Goal: Information Seeking & Learning: Learn about a topic

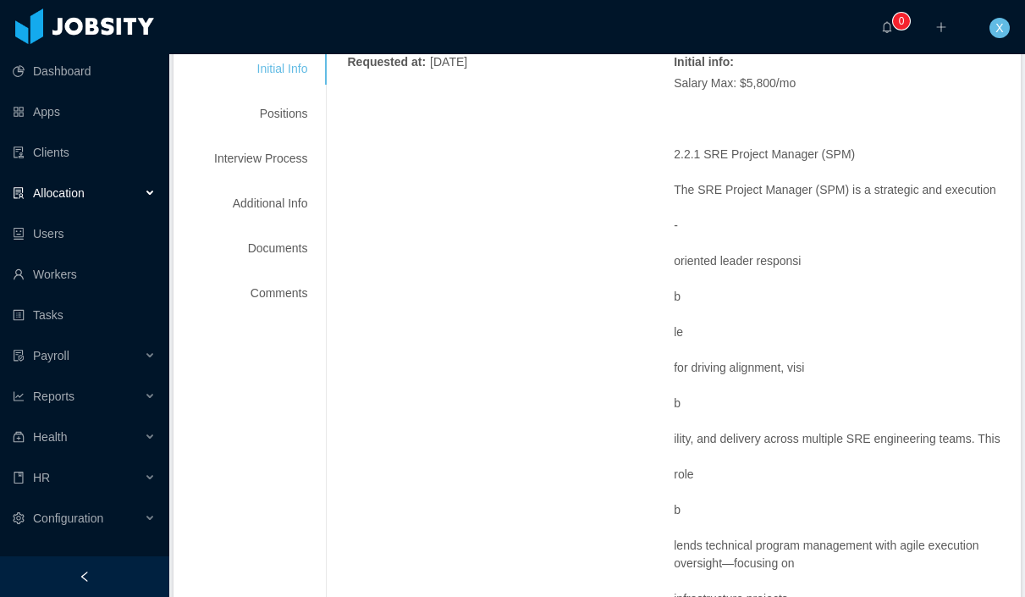
scroll to position [333, 0]
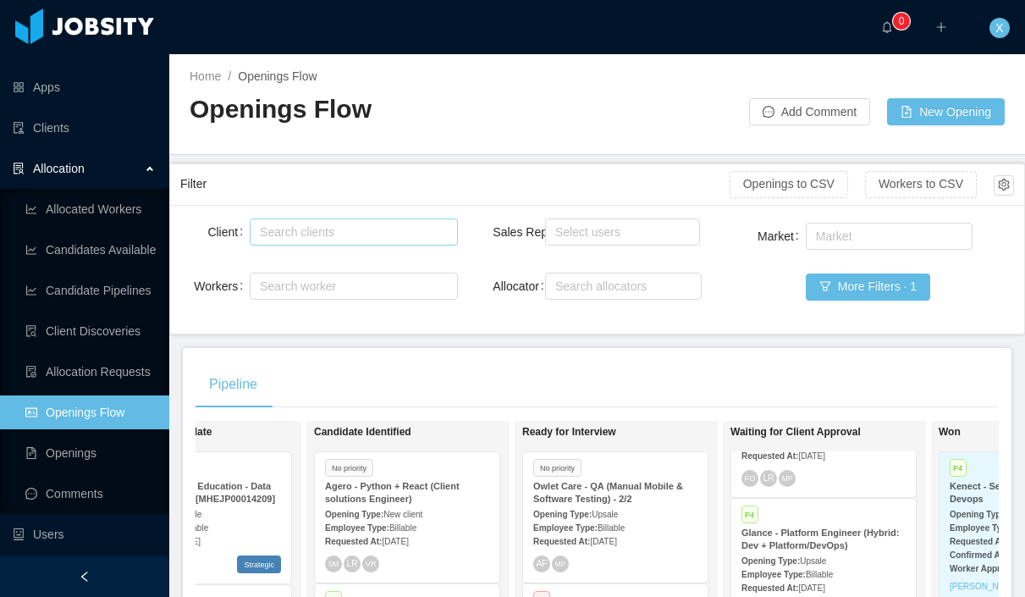
click at [317, 234] on div "Search clients" at bounding box center [350, 231] width 180 height 17
type input "******"
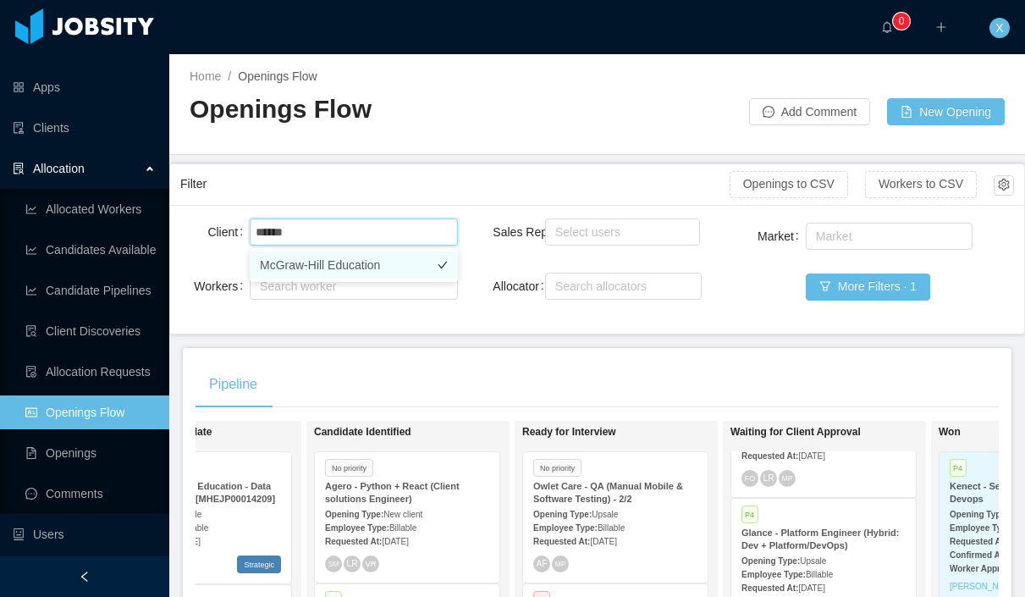
click at [383, 261] on li "McGraw-Hill Education" at bounding box center [354, 264] width 208 height 27
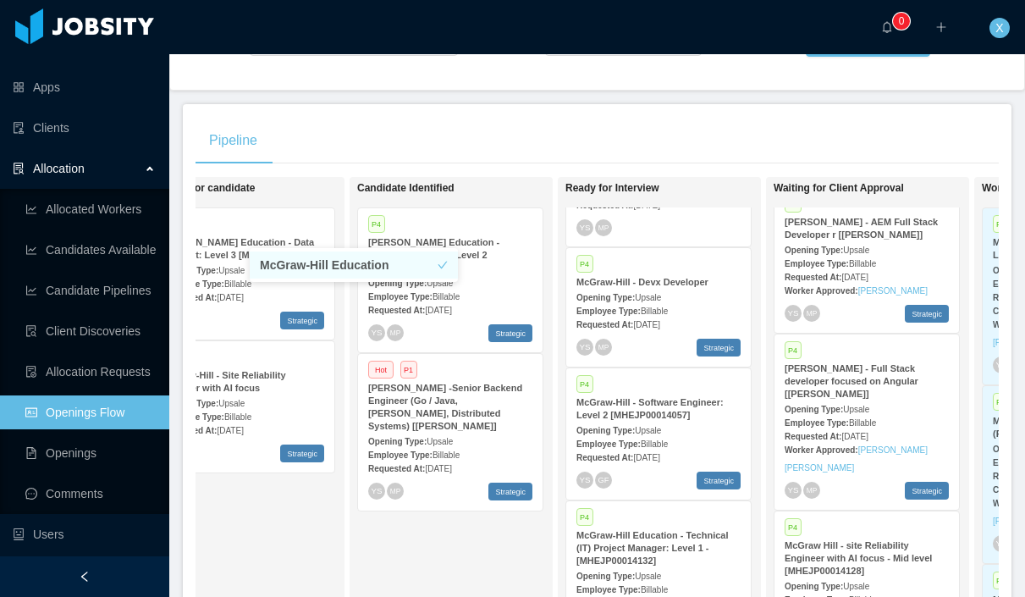
scroll to position [668, 0]
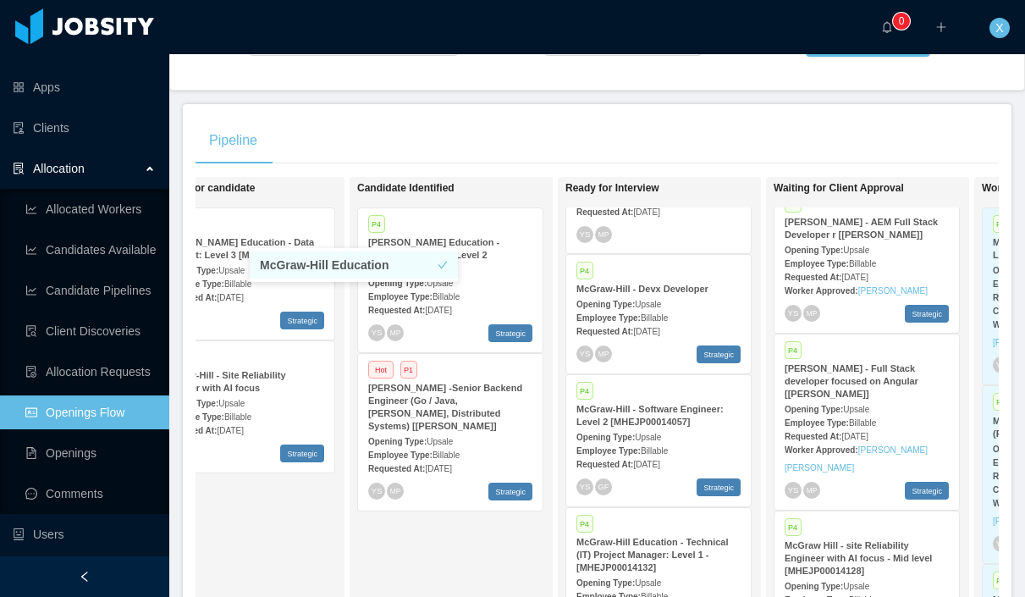
click at [672, 272] on div "P4 [PERSON_NAME] - Devx Developer Opening Type: Upsale Employee Type: Billable …" at bounding box center [658, 314] width 184 height 118
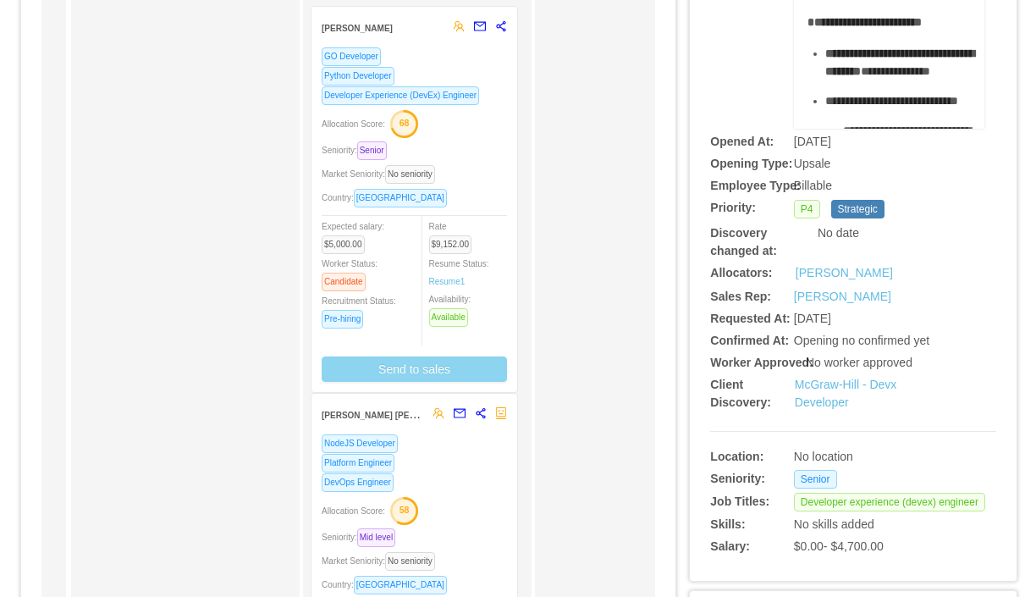
scroll to position [148, 0]
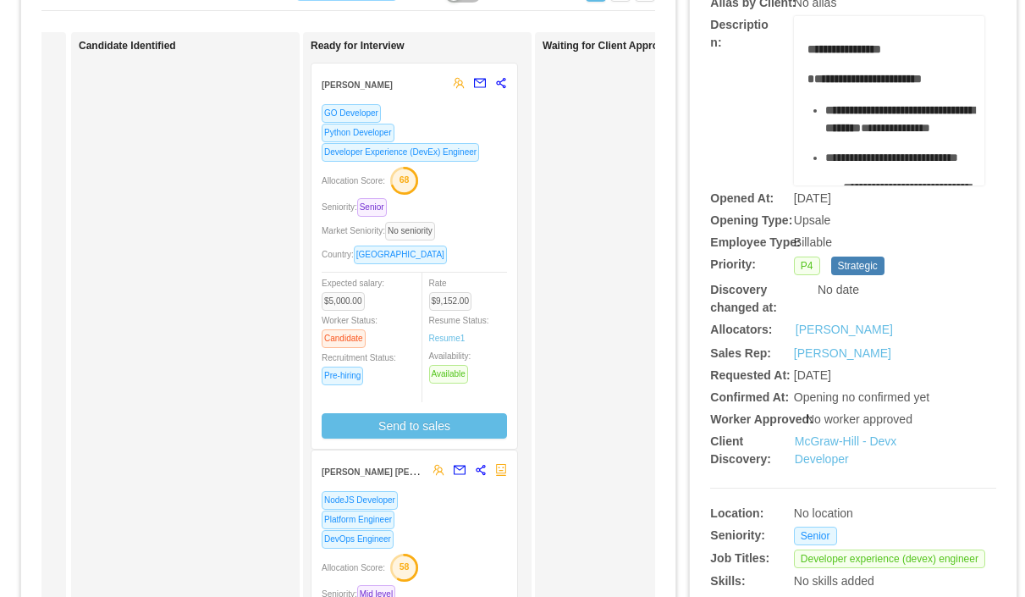
click at [487, 215] on div "Seniority: Senior" at bounding box center [414, 206] width 185 height 19
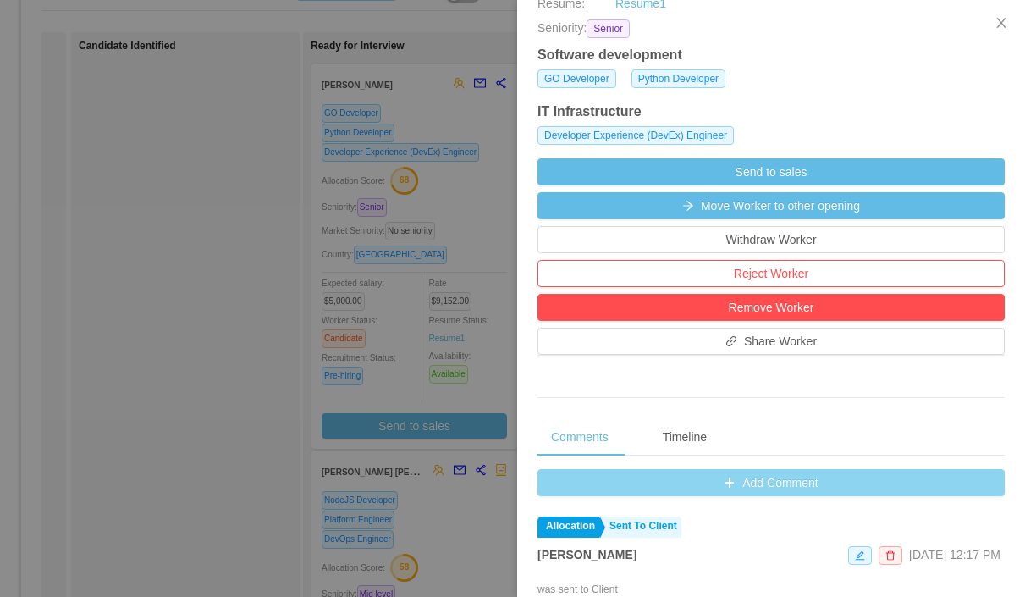
scroll to position [409, 0]
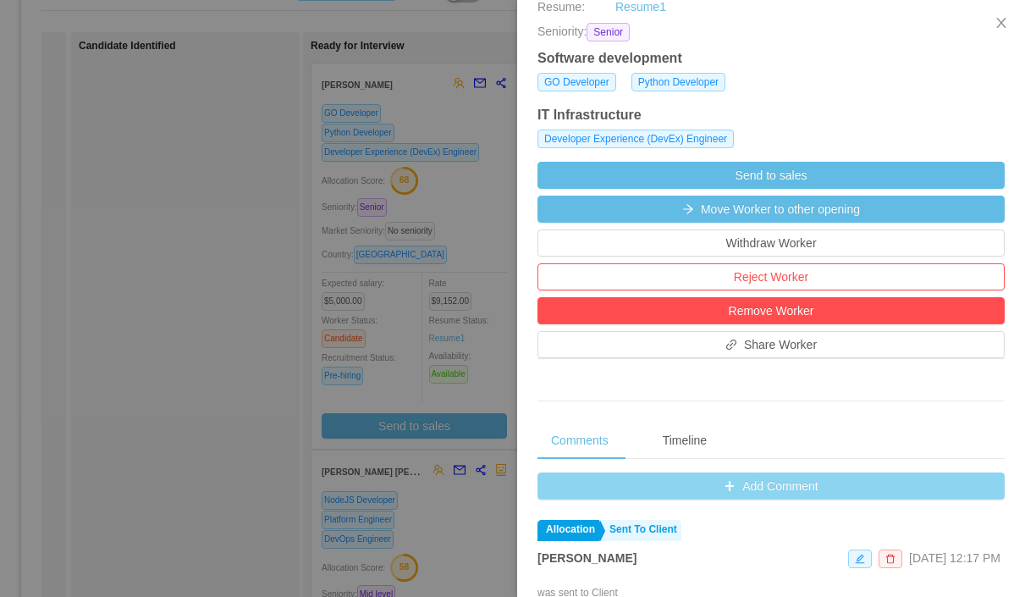
click at [764, 486] on button "Add Comment" at bounding box center [770, 485] width 467 height 27
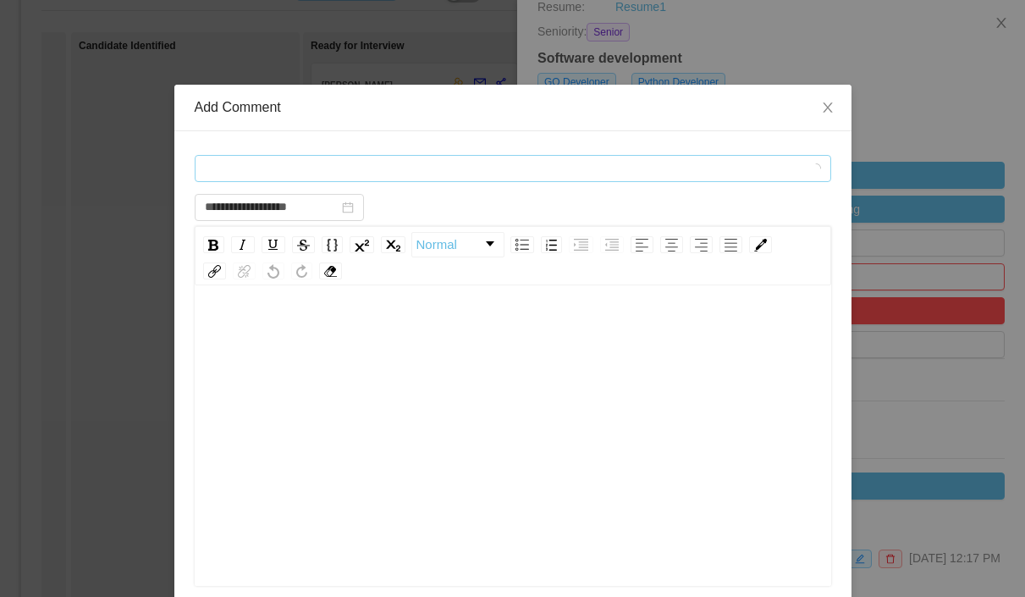
scroll to position [9, 0]
click at [394, 173] on div "Comment types" at bounding box center [507, 168] width 605 height 25
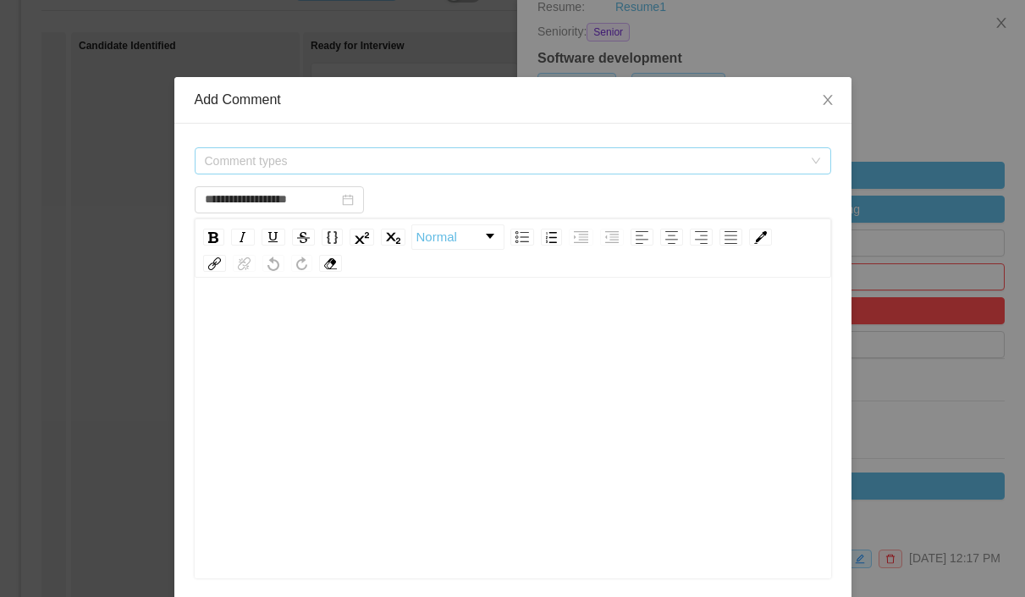
click at [394, 173] on span "Comment types" at bounding box center [507, 160] width 605 height 25
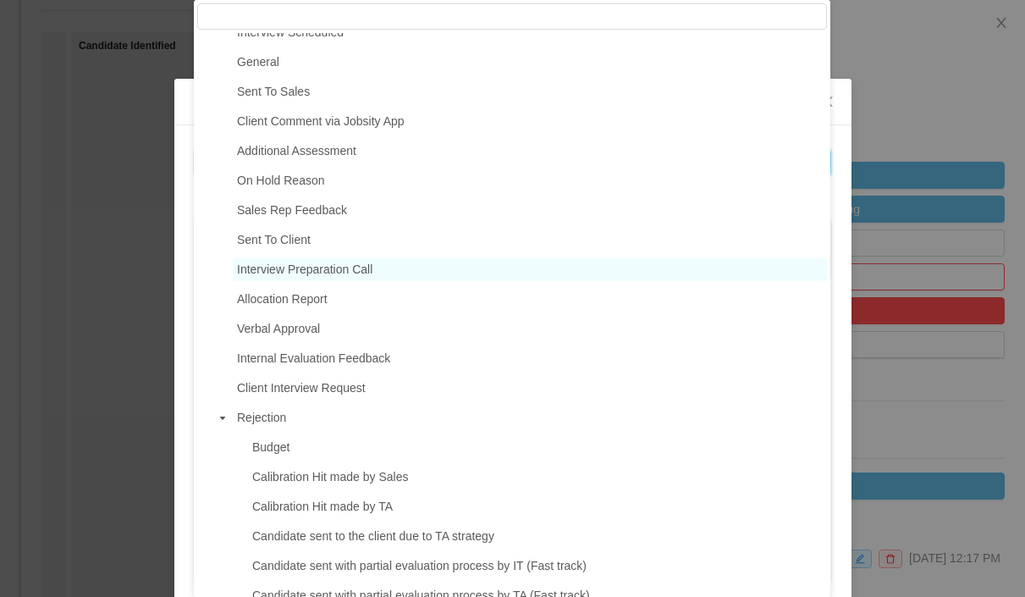
scroll to position [179, 0]
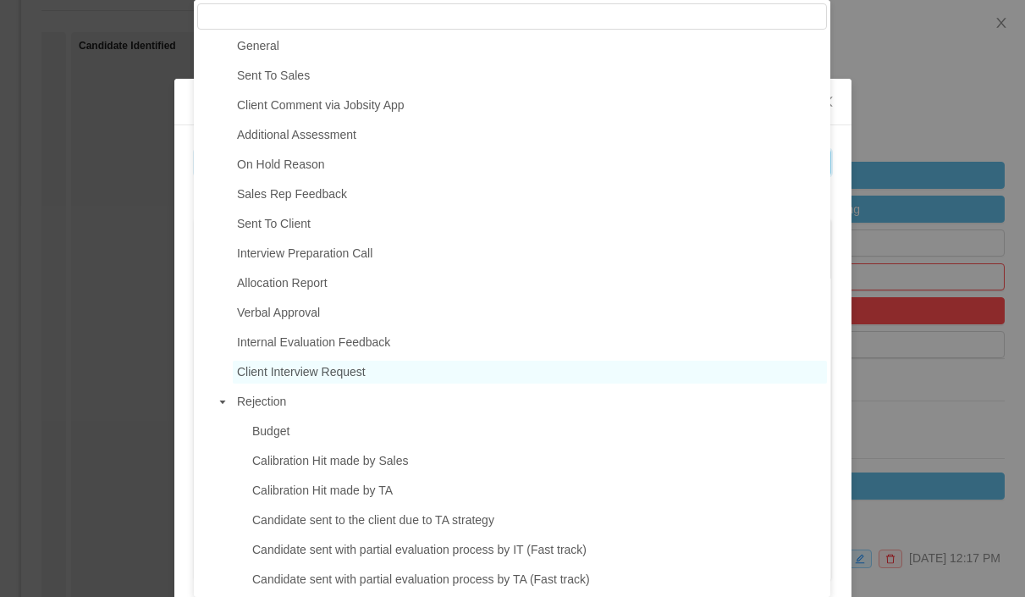
click at [342, 377] on span "Client Interview Request" at bounding box center [301, 372] width 129 height 14
type input "**********"
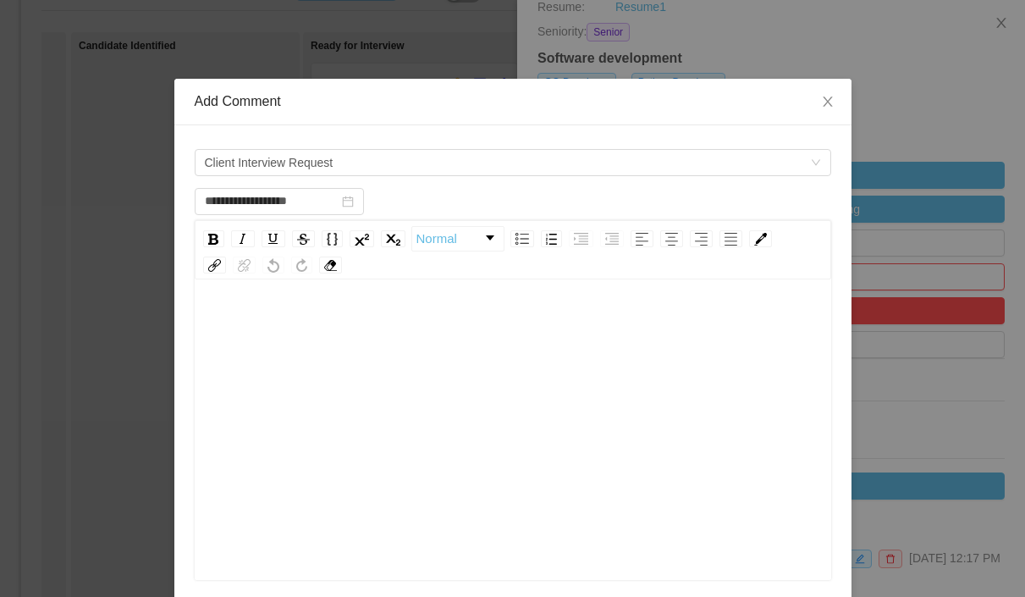
scroll to position [2, 0]
click at [373, 303] on div "rdw-wrapper" at bounding box center [513, 432] width 636 height 296
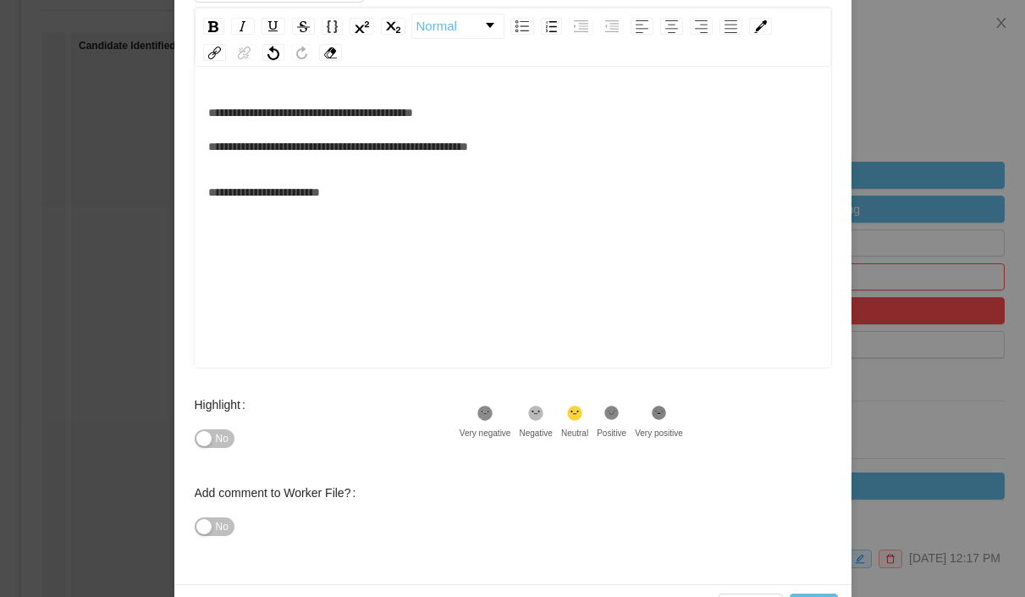
scroll to position [271, 0]
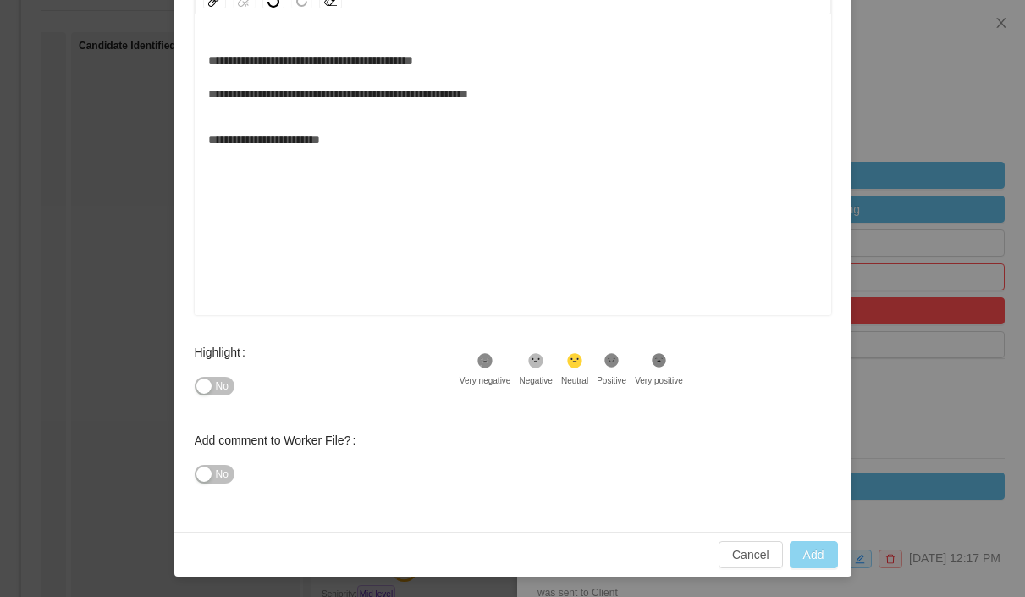
type input "**********"
click at [813, 553] on button "Add" at bounding box center [814, 554] width 48 height 27
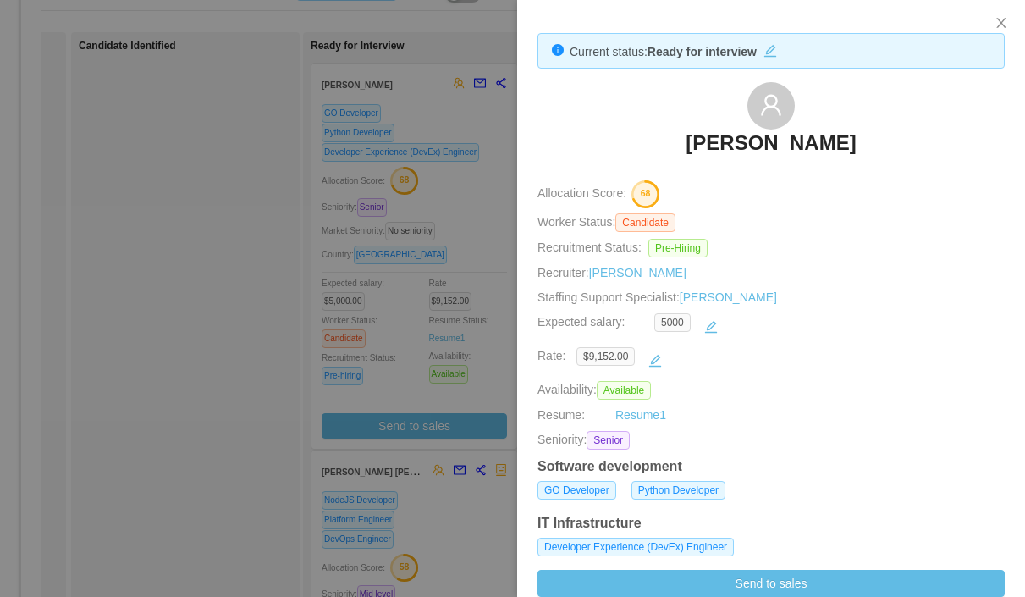
scroll to position [0, 0]
click at [1006, 30] on icon "icon: close" at bounding box center [1001, 23] width 14 height 14
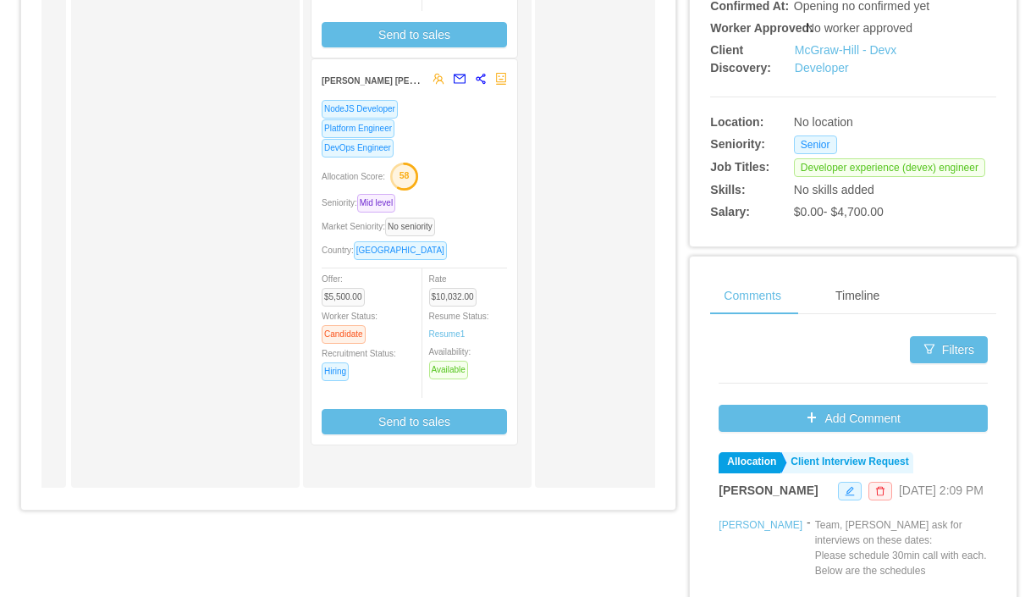
scroll to position [538, 0]
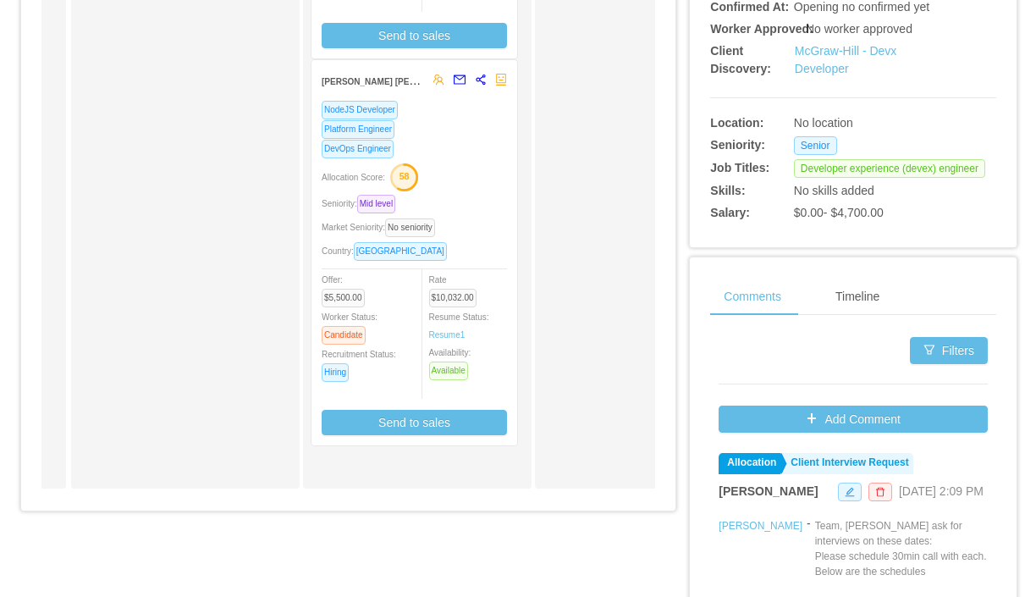
click at [473, 141] on div "DevOps Engineer" at bounding box center [414, 148] width 185 height 19
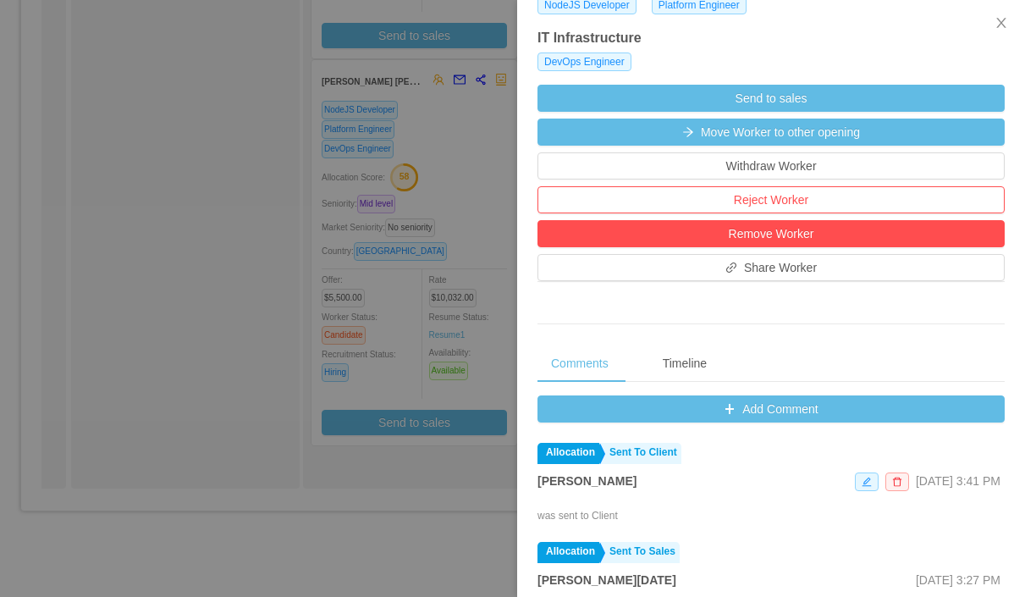
scroll to position [487, 0]
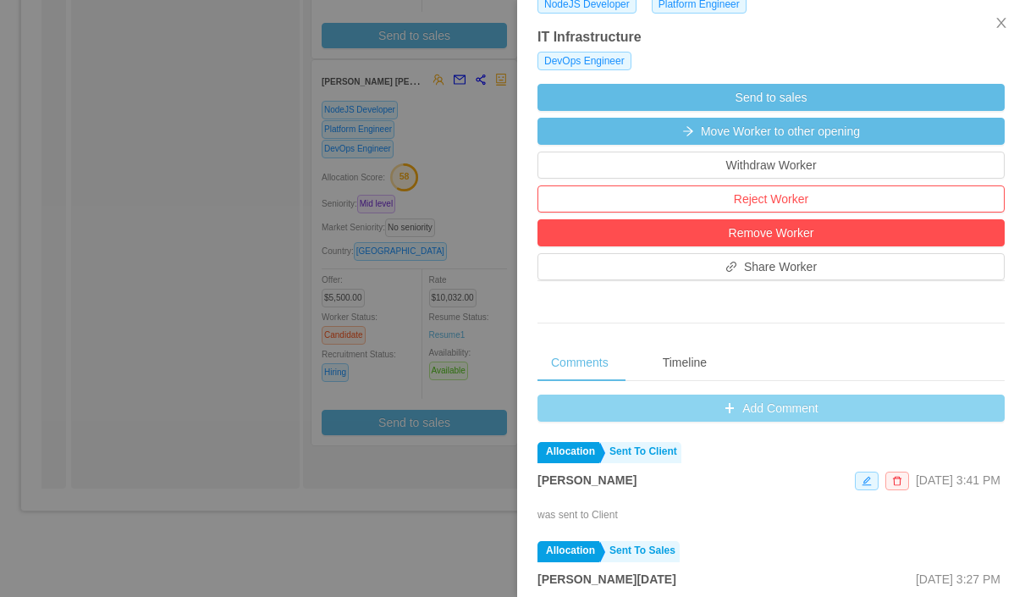
click at [729, 410] on button "Add Comment" at bounding box center [770, 407] width 467 height 27
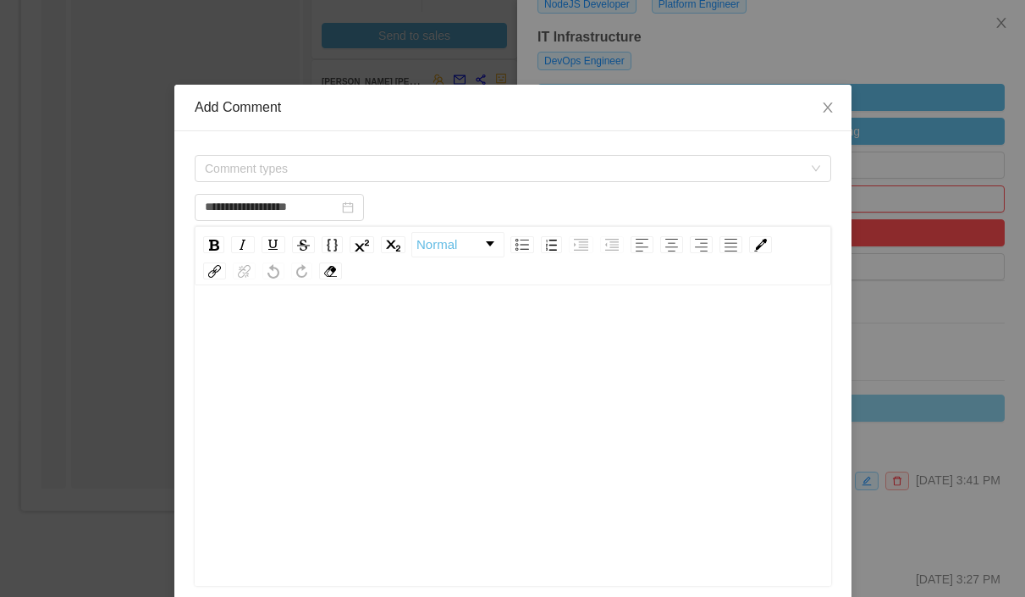
scroll to position [3, 0]
click at [269, 172] on span "Comment types" at bounding box center [503, 168] width 597 height 17
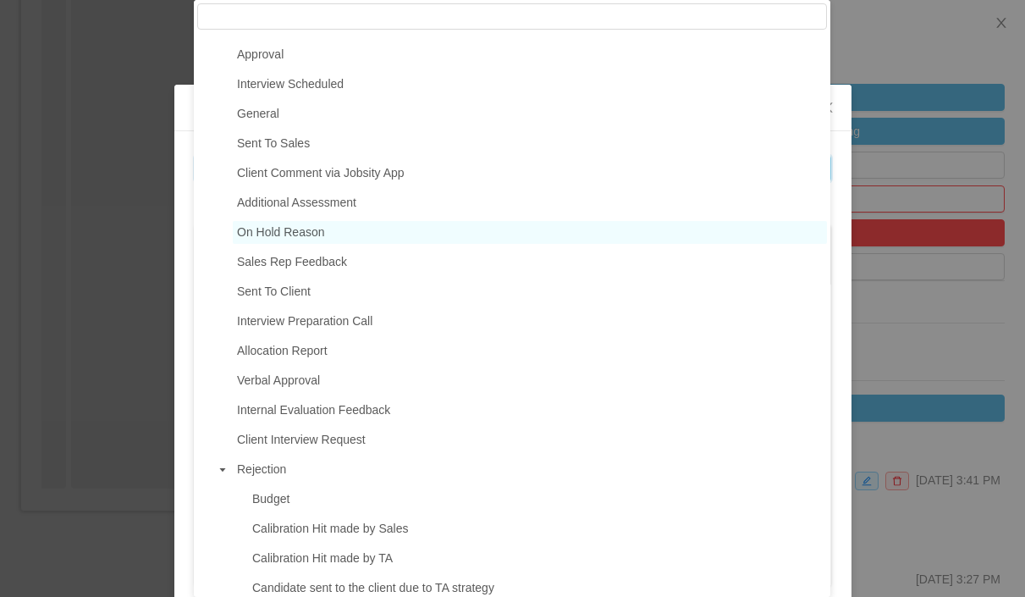
scroll to position [176, 0]
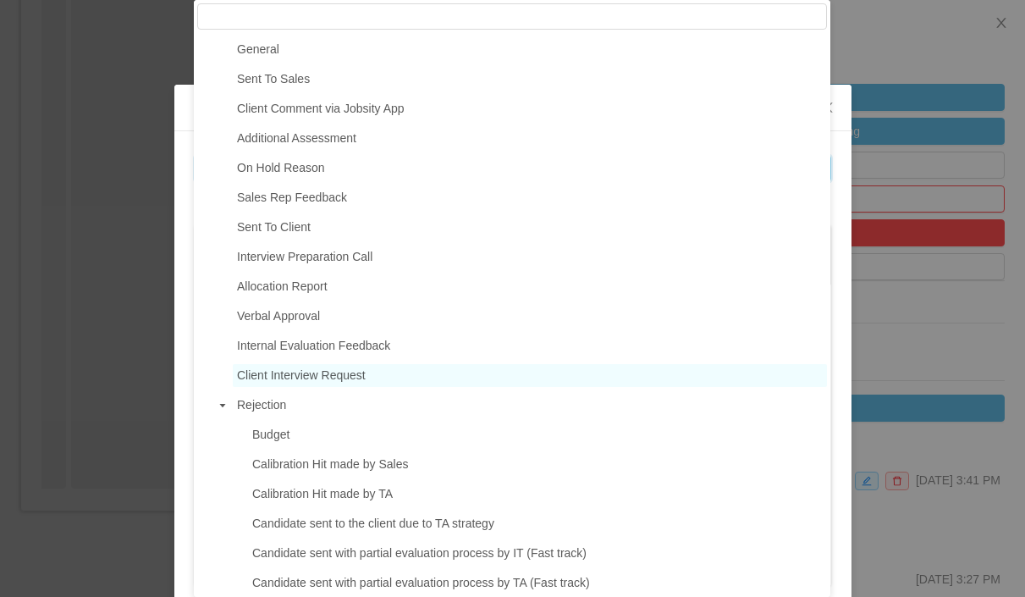
click at [279, 380] on span "Client Interview Request" at bounding box center [301, 375] width 129 height 14
type input "**********"
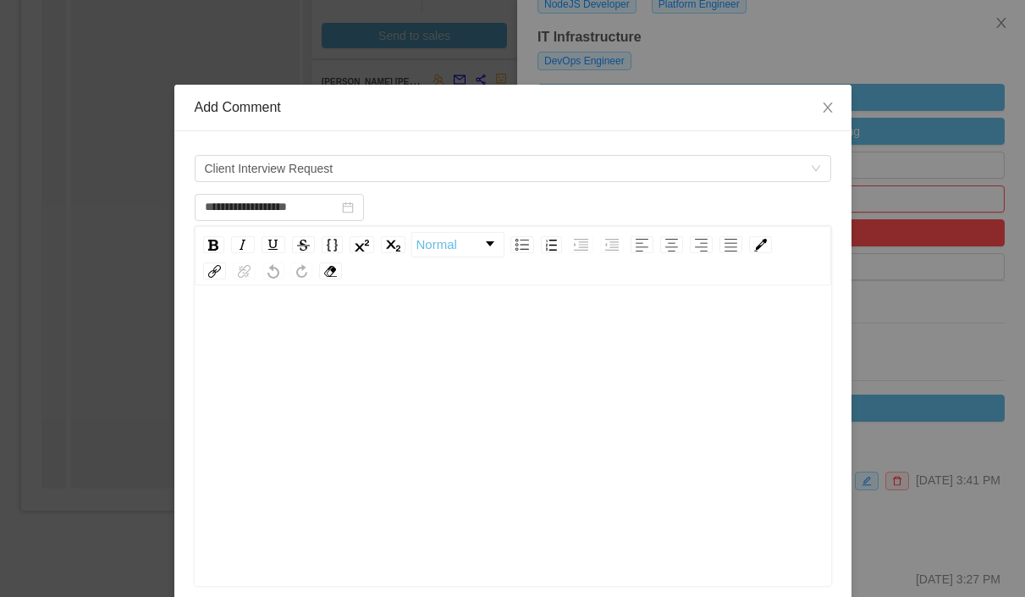
click at [381, 321] on div "rdw-editor" at bounding box center [513, 328] width 610 height 34
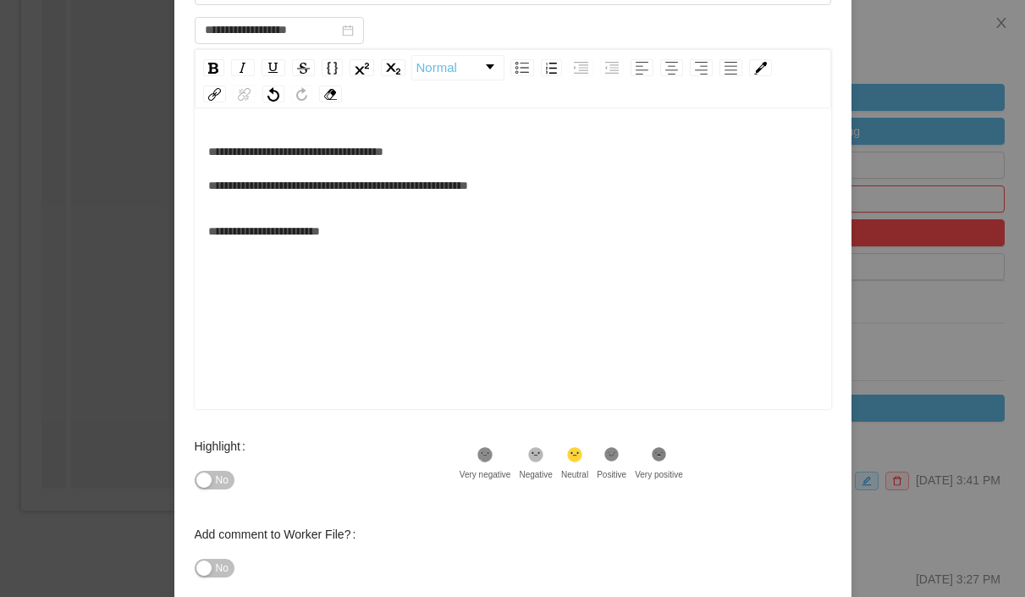
scroll to position [271, 0]
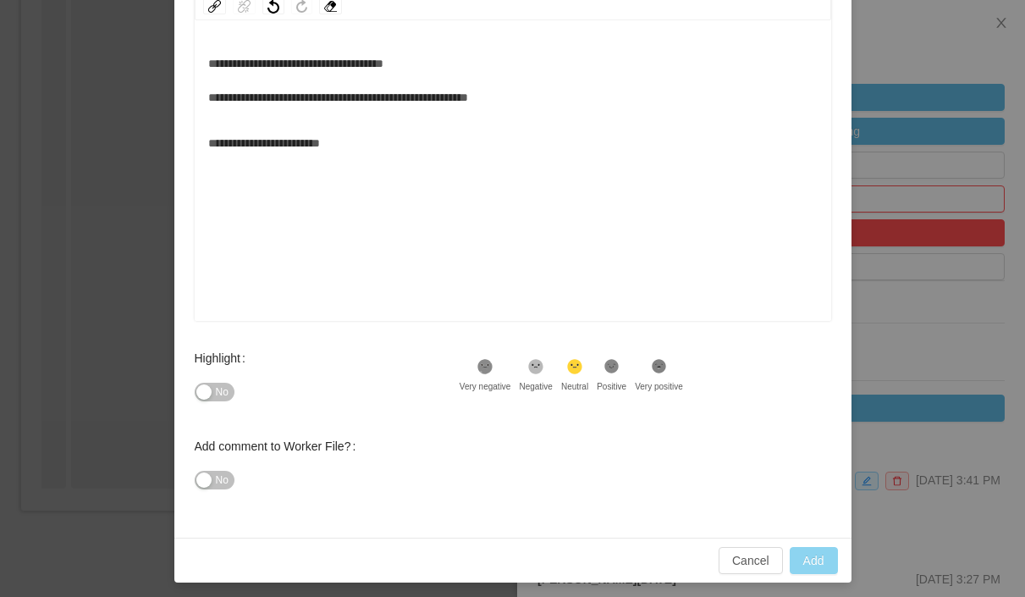
type input "**********"
click at [807, 560] on button "Add" at bounding box center [814, 560] width 48 height 27
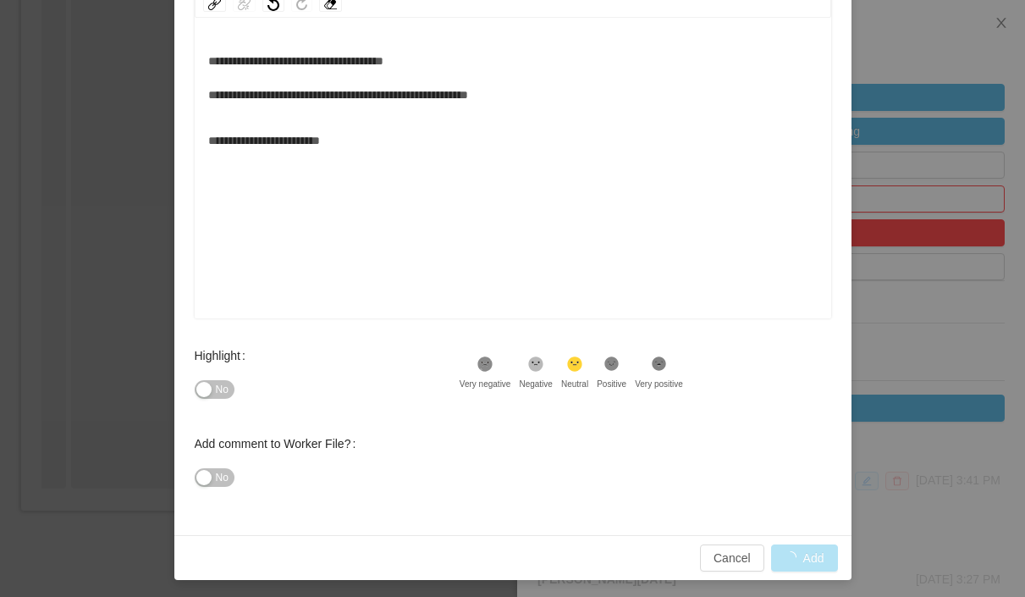
scroll to position [270, 0]
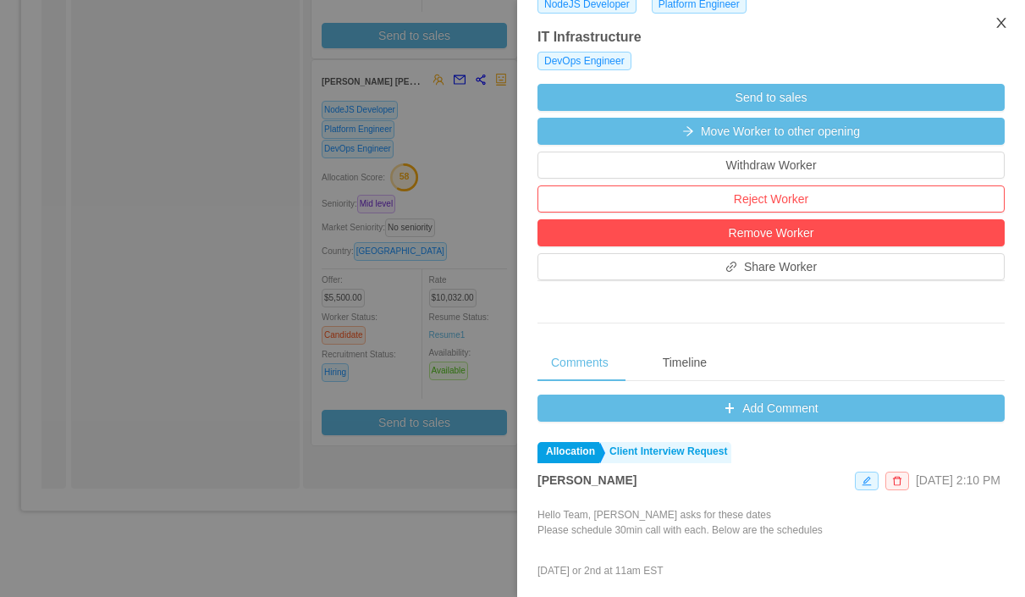
click at [1002, 24] on icon "icon: close" at bounding box center [1001, 23] width 14 height 14
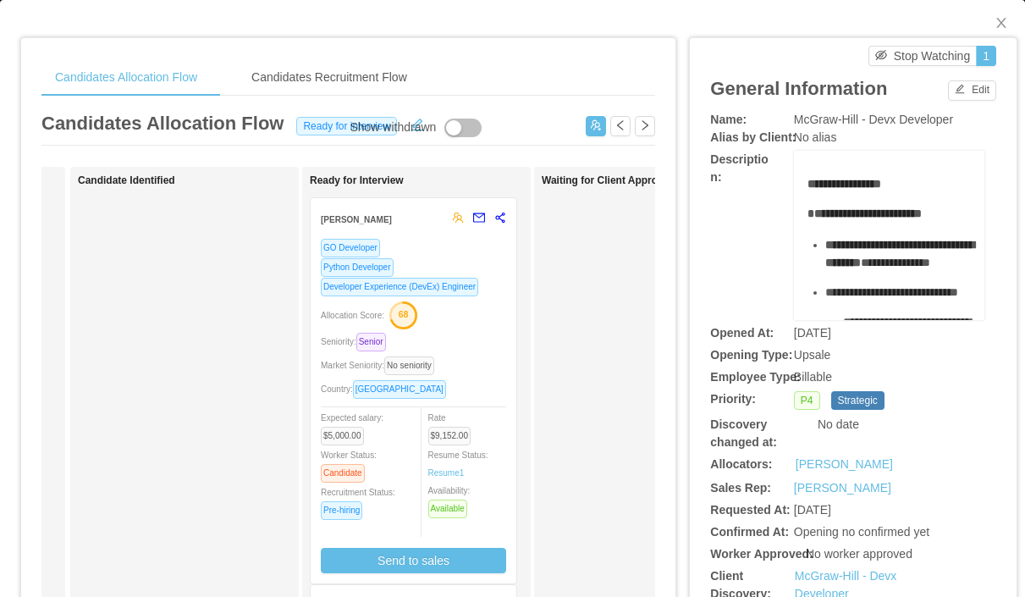
scroll to position [0, 0]
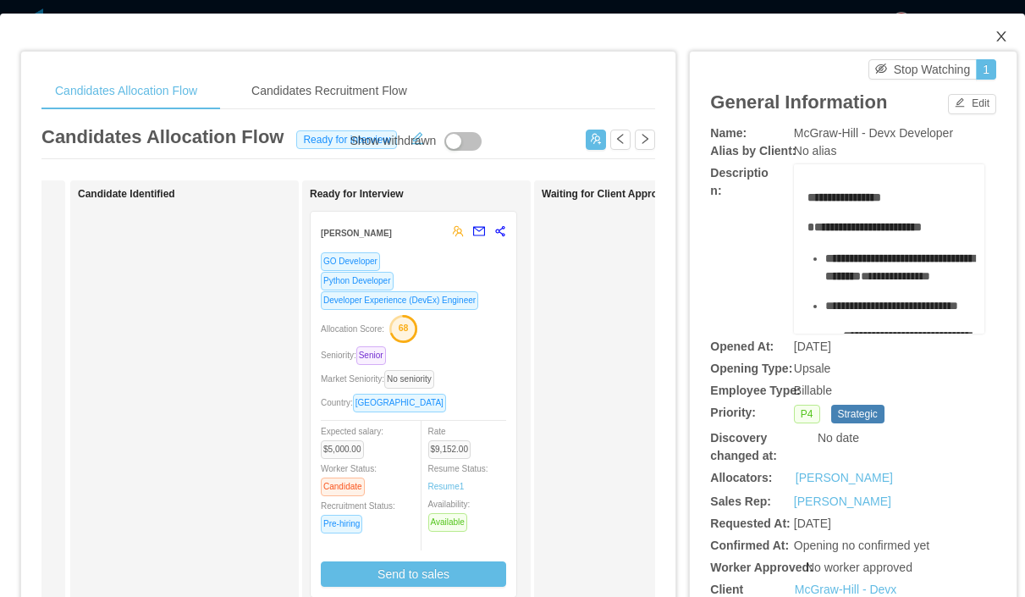
click at [1008, 40] on span "Close" at bounding box center [1000, 37] width 47 height 47
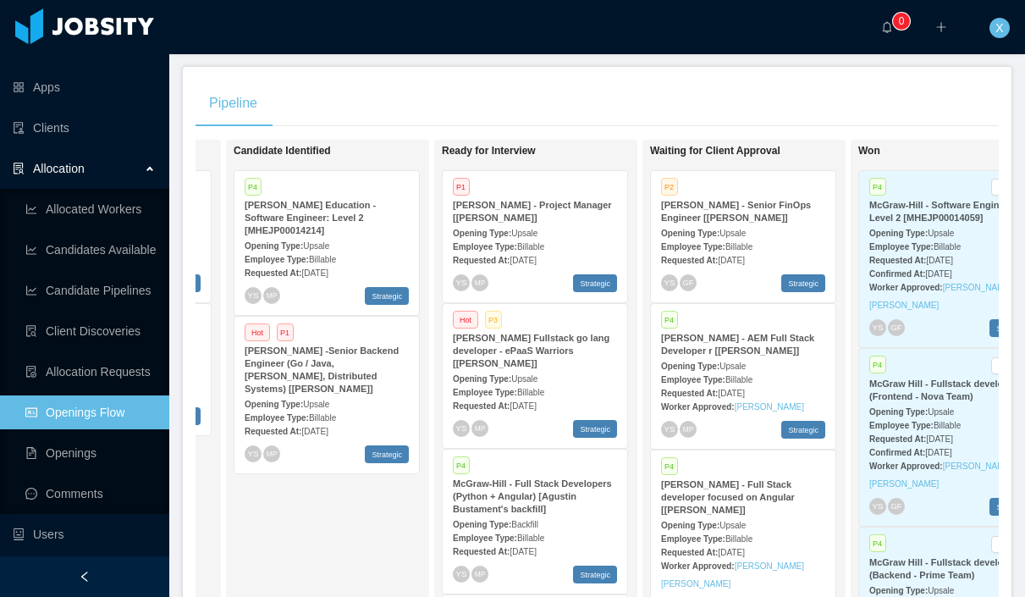
scroll to position [0, 400]
click at [574, 355] on strong "[PERSON_NAME] Fullstack go lang developer - ePaaS Warriors [[PERSON_NAME]]" at bounding box center [532, 351] width 157 height 36
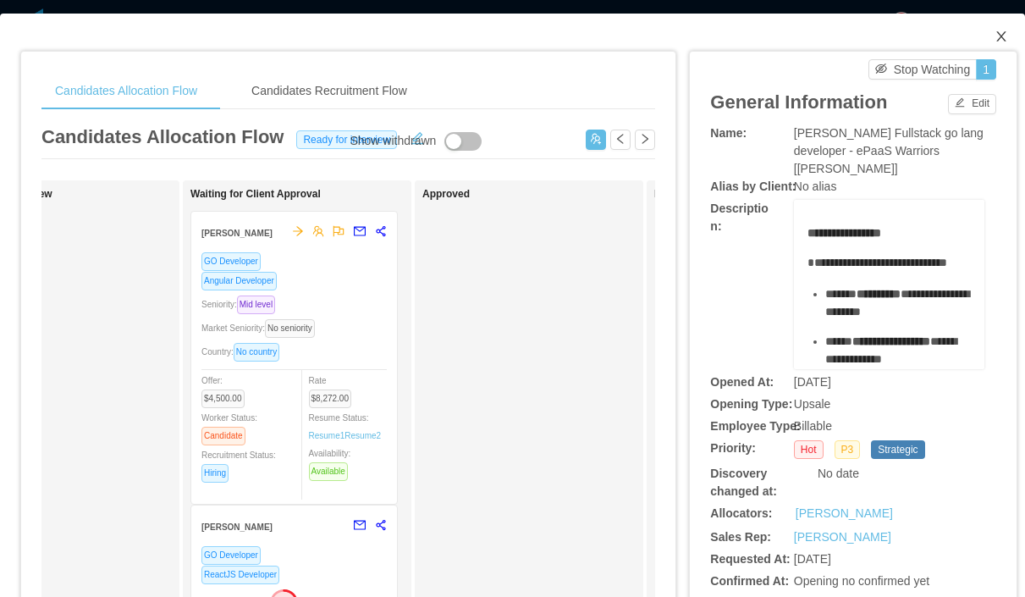
click at [1007, 31] on icon "icon: close" at bounding box center [1001, 37] width 14 height 14
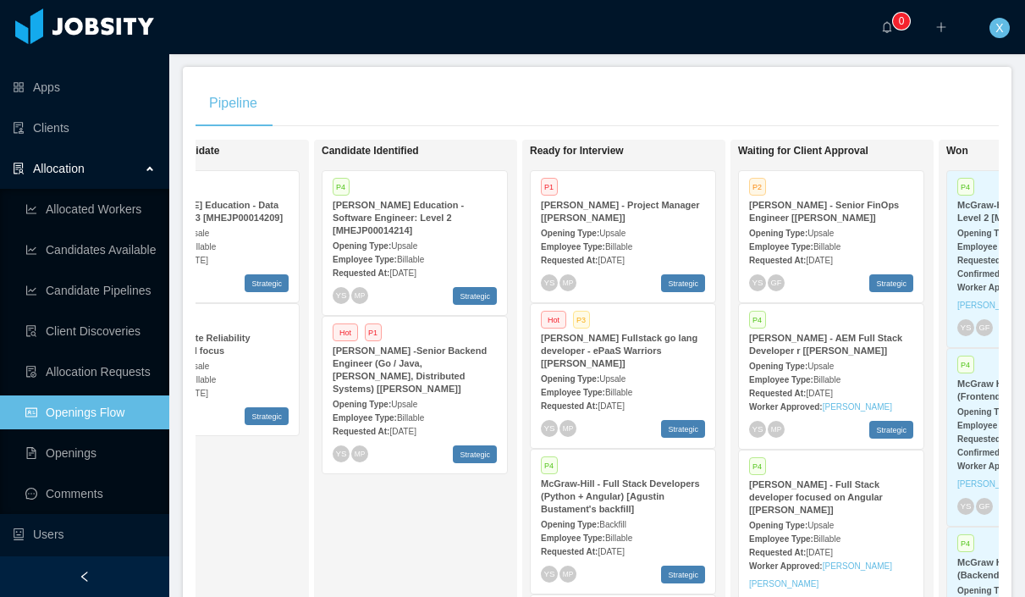
scroll to position [0, 286]
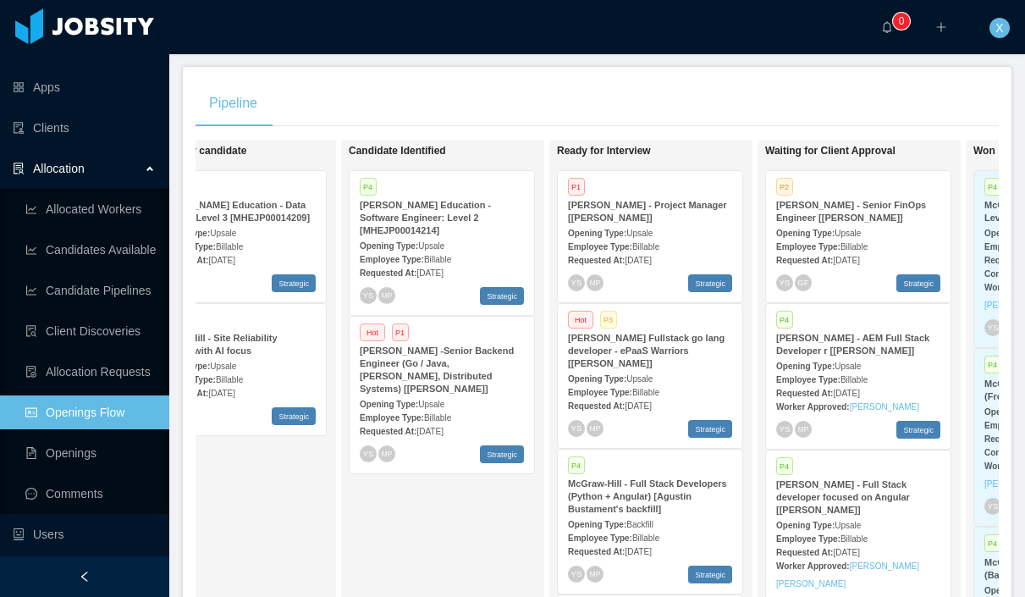
click at [686, 234] on div "Opening Type: Upsale" at bounding box center [650, 232] width 164 height 18
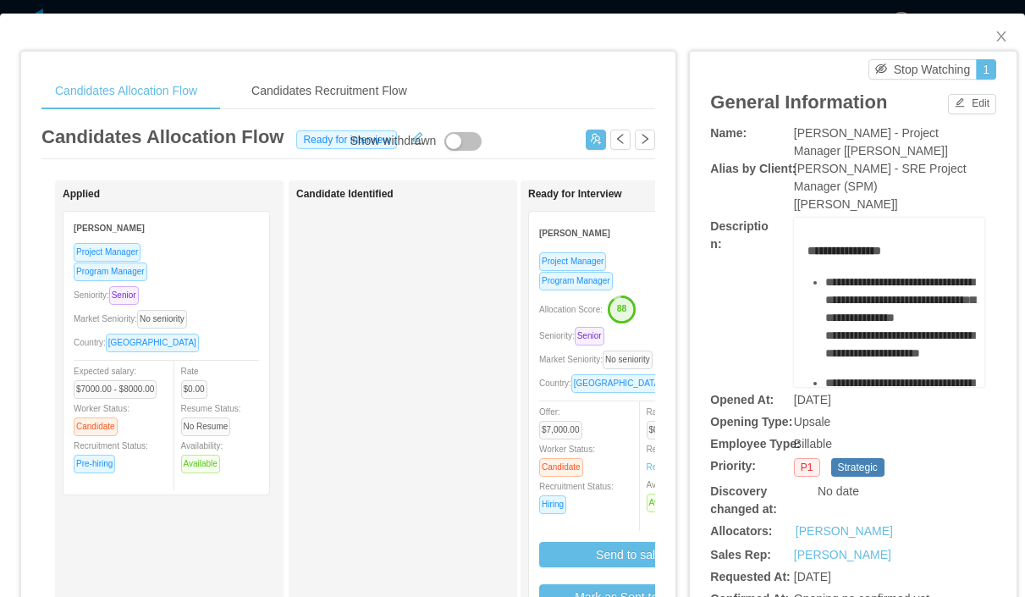
click at [604, 233] on strong "[PERSON_NAME]" at bounding box center [574, 232] width 71 height 9
click at [629, 255] on div "Project Manager" at bounding box center [631, 260] width 185 height 19
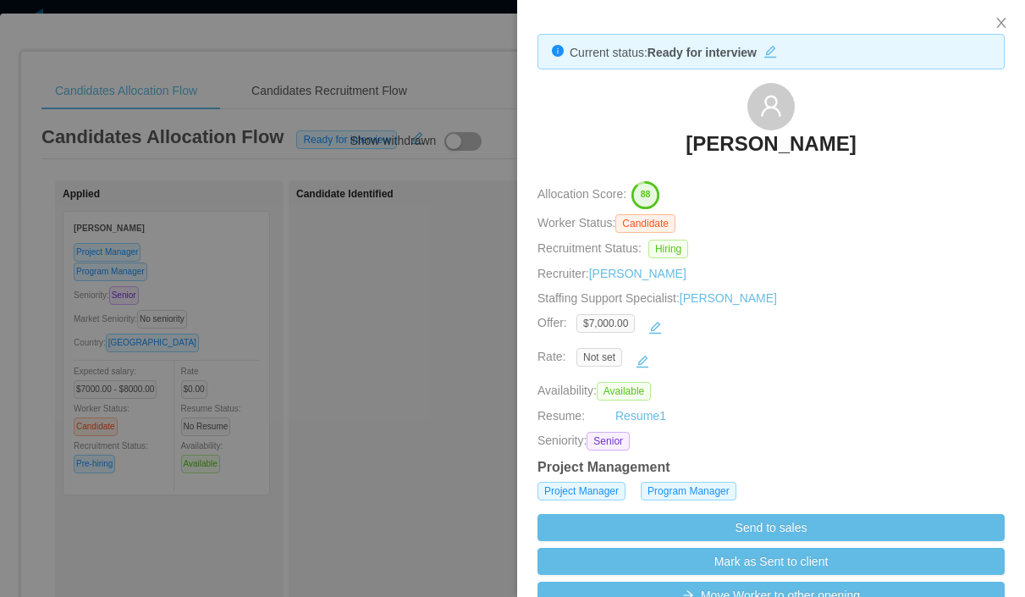
drag, startPoint x: 883, startPoint y: 142, endPoint x: 677, endPoint y: 147, distance: 205.7
click at [676, 148] on div "[PERSON_NAME]" at bounding box center [770, 125] width 467 height 85
copy h3 "[PERSON_NAME]"
click at [1015, 17] on button "Close" at bounding box center [1000, 23] width 47 height 47
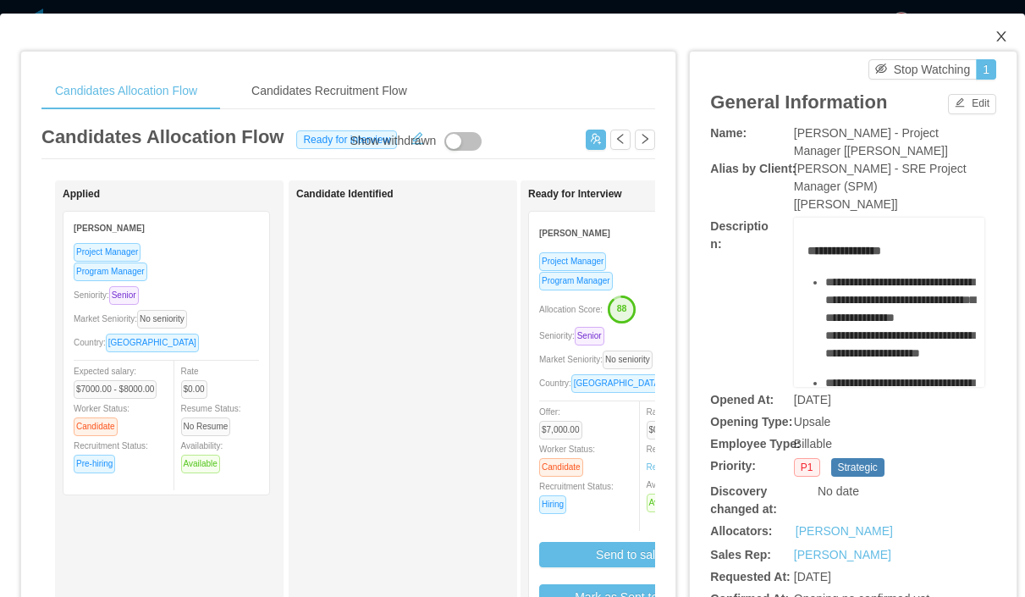
click at [994, 40] on icon "icon: close" at bounding box center [1001, 37] width 14 height 14
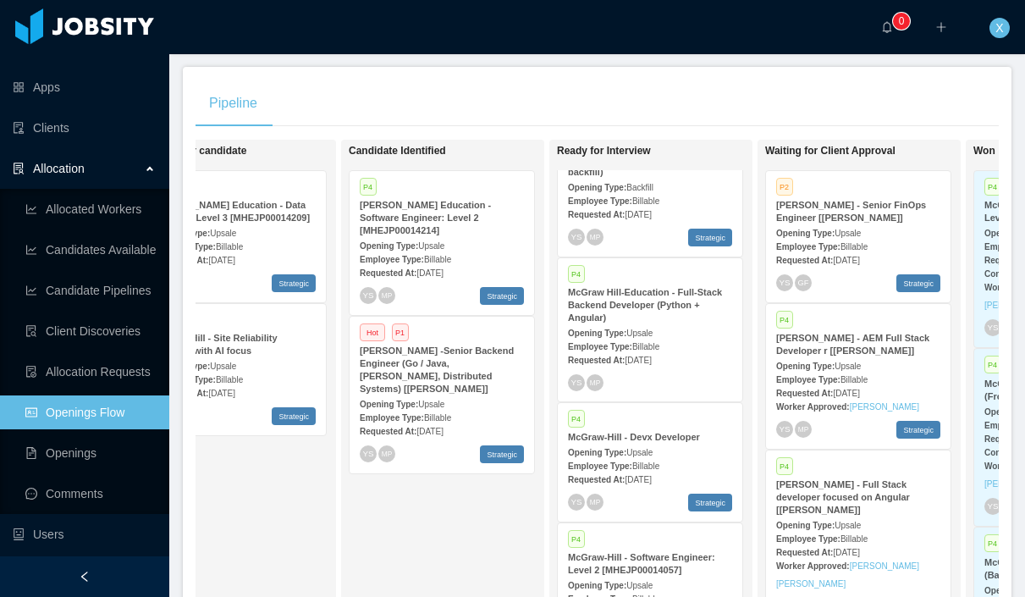
scroll to position [498, 0]
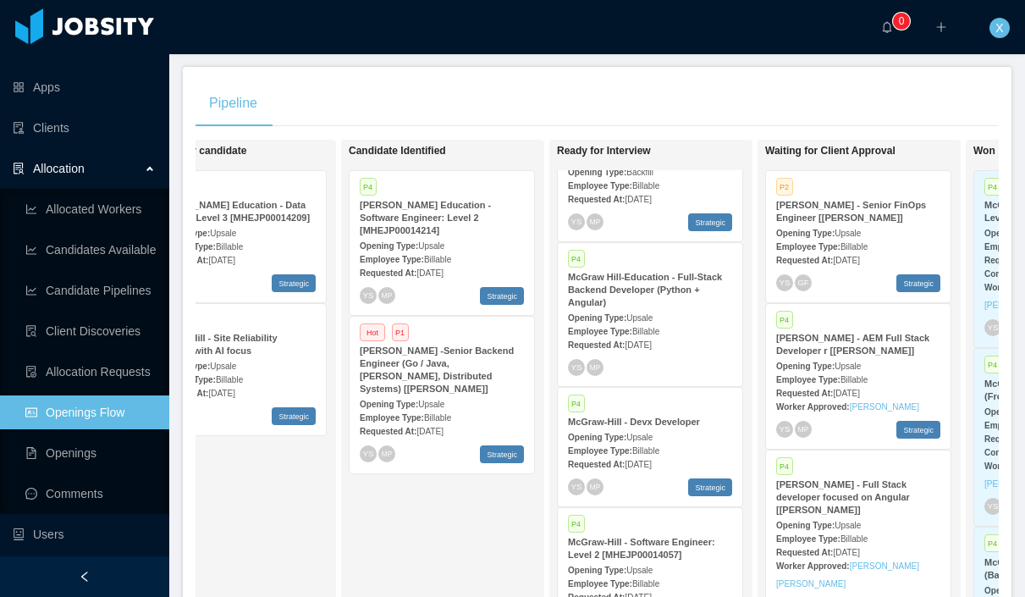
click at [645, 296] on div "McGraw Hill-Education - Full-Stack Backend Developer (Python + Angular)" at bounding box center [650, 290] width 164 height 38
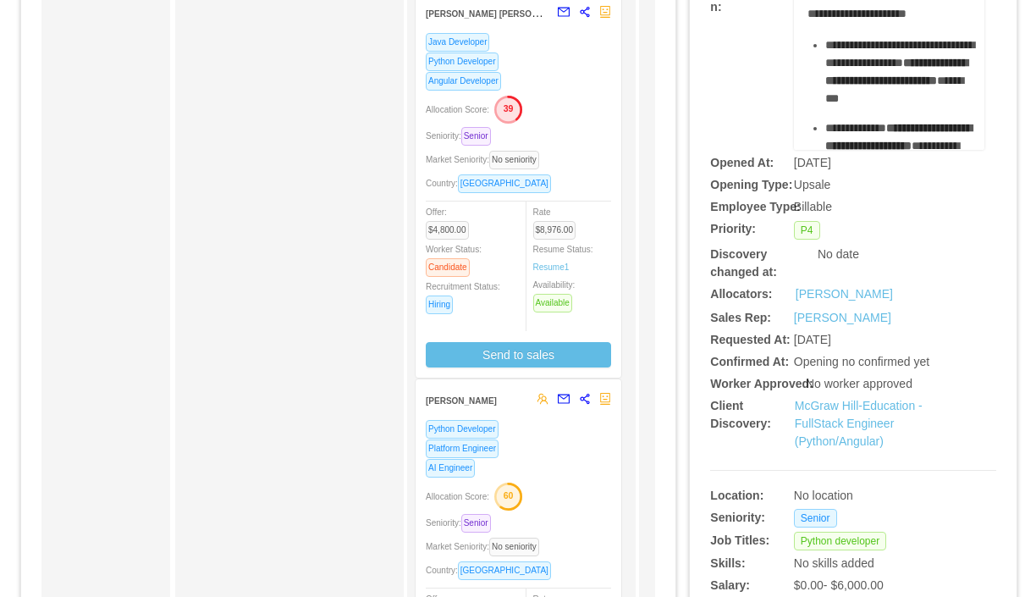
scroll to position [176, 0]
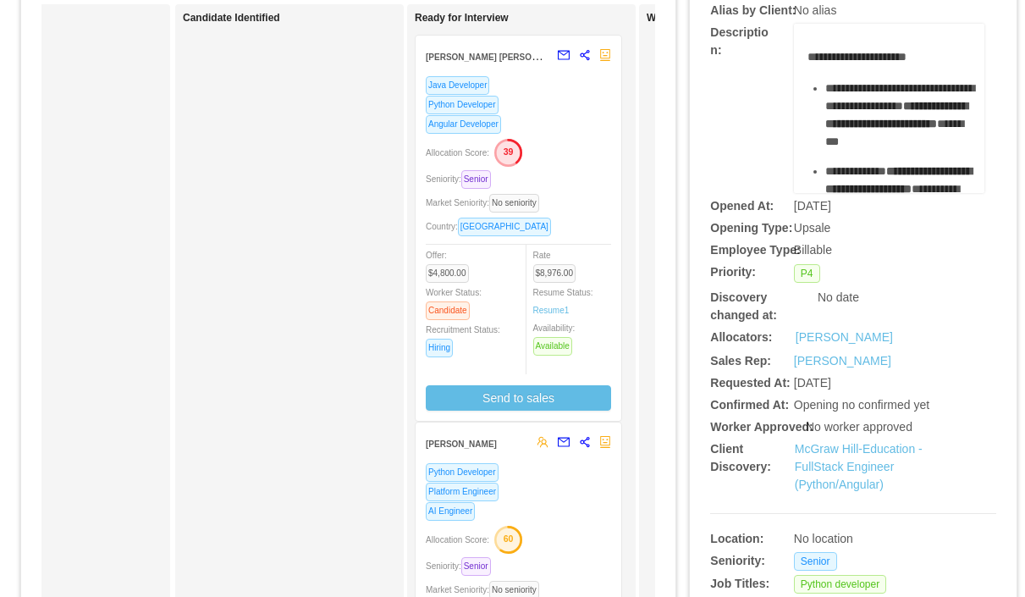
click at [585, 184] on div "Seniority: Senior" at bounding box center [518, 178] width 185 height 19
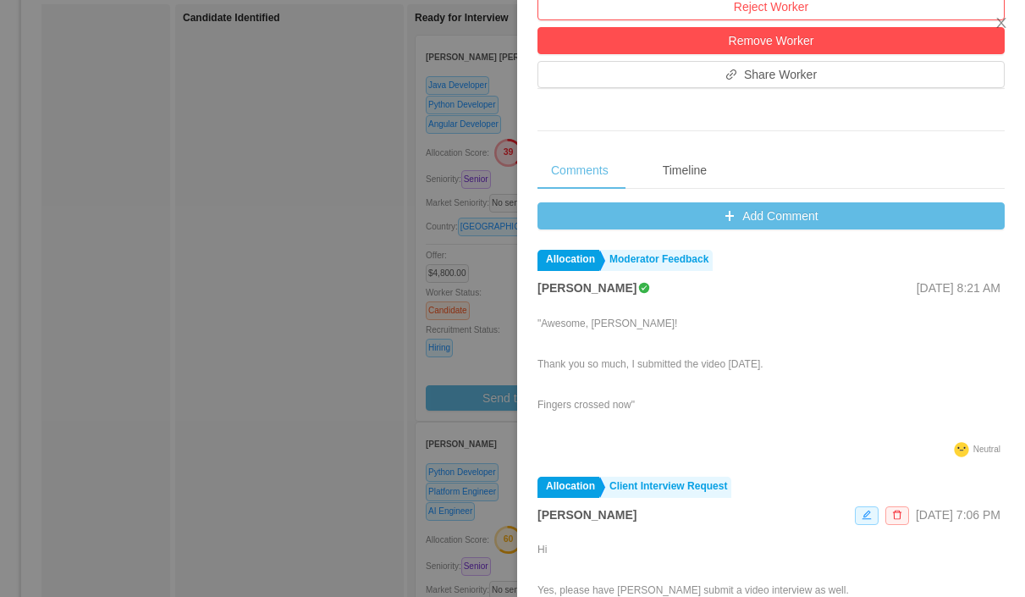
scroll to position [730, 0]
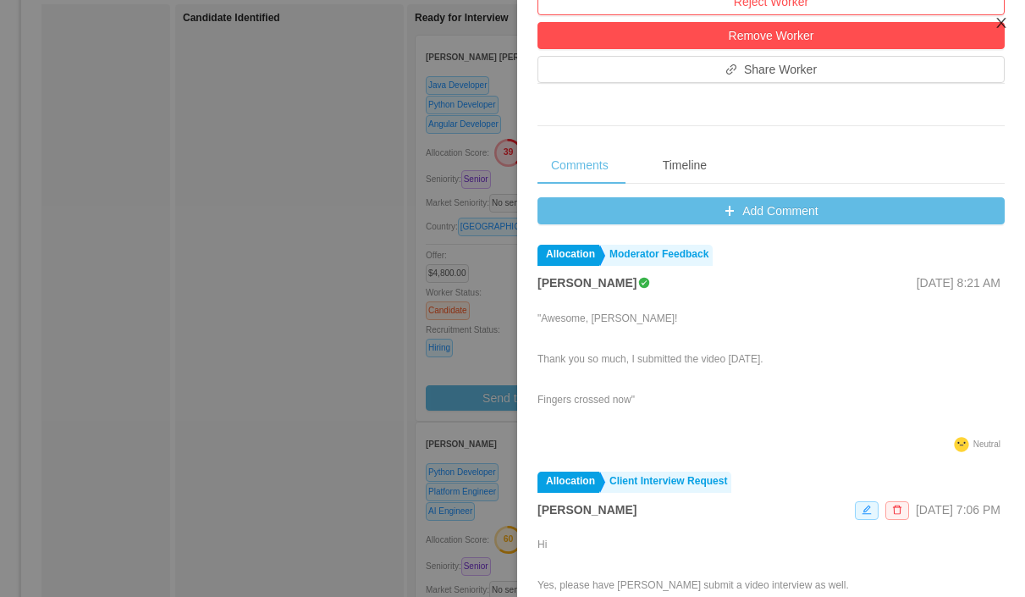
click at [1000, 17] on icon "icon: close" at bounding box center [1001, 23] width 14 height 14
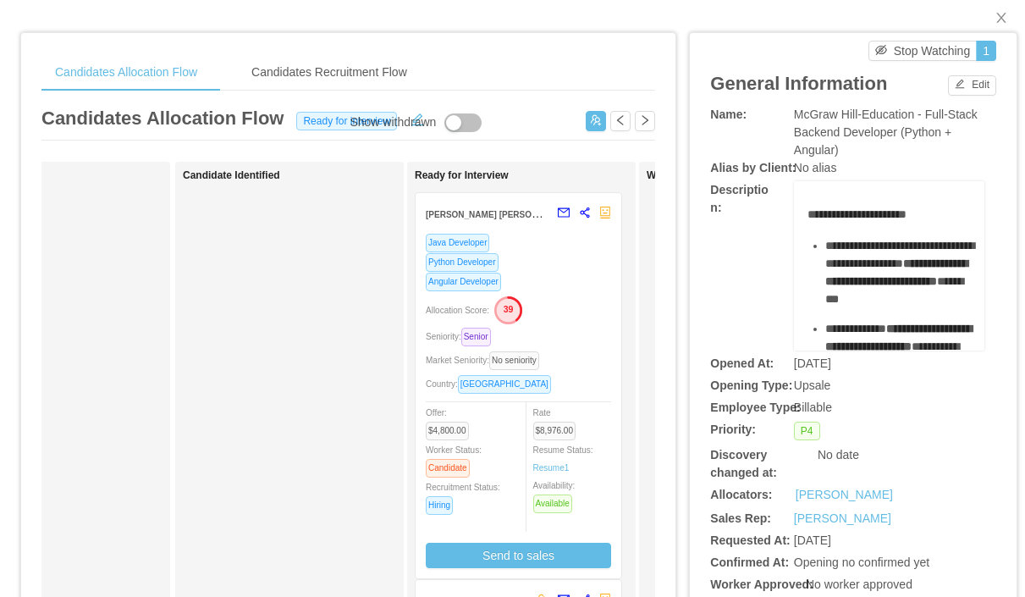
scroll to position [0, 0]
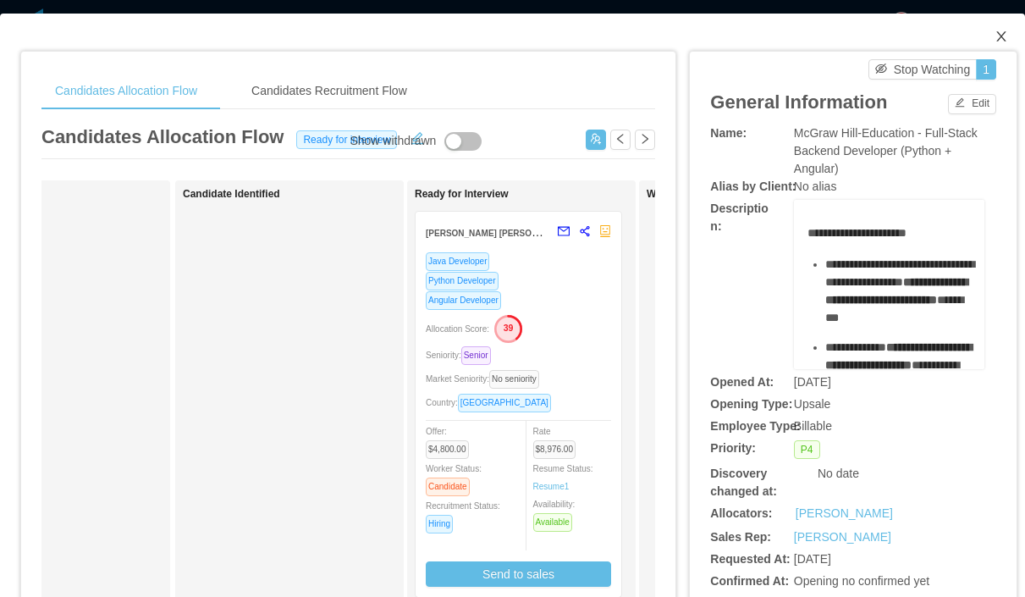
click at [999, 36] on icon "icon: close" at bounding box center [1000, 36] width 9 height 10
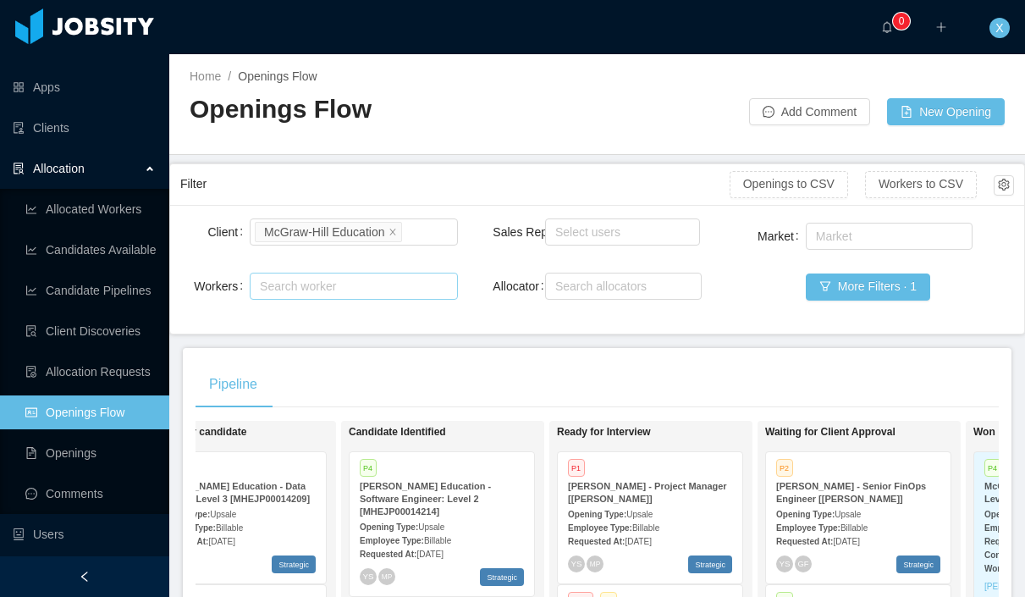
click at [305, 291] on div "Search worker" at bounding box center [346, 286] width 173 height 17
type input "**********"
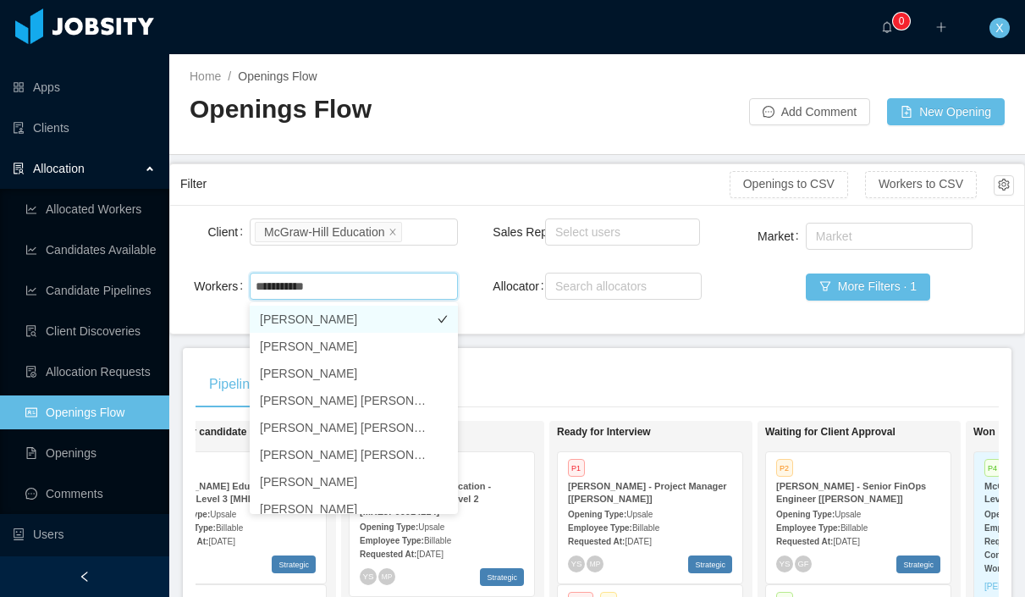
click at [328, 312] on li "[PERSON_NAME]" at bounding box center [354, 319] width 208 height 27
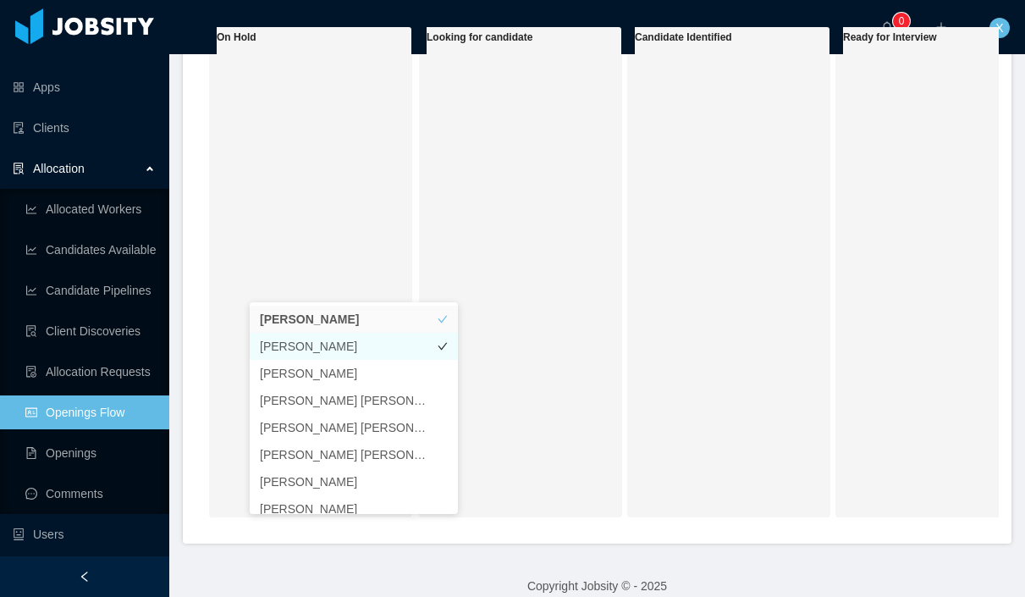
click at [284, 341] on li "[PERSON_NAME]" at bounding box center [354, 346] width 208 height 27
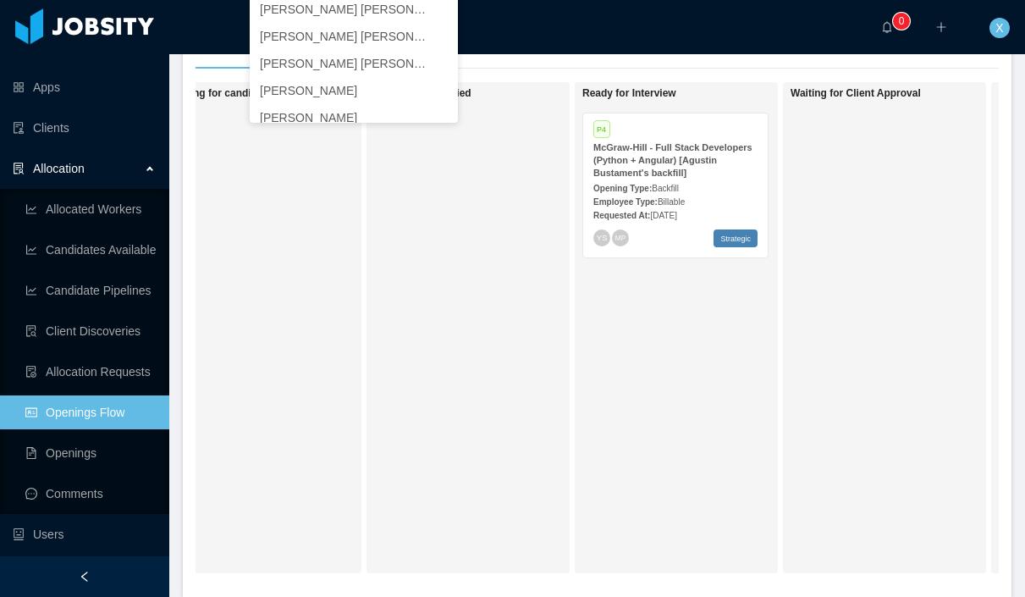
scroll to position [0, 394]
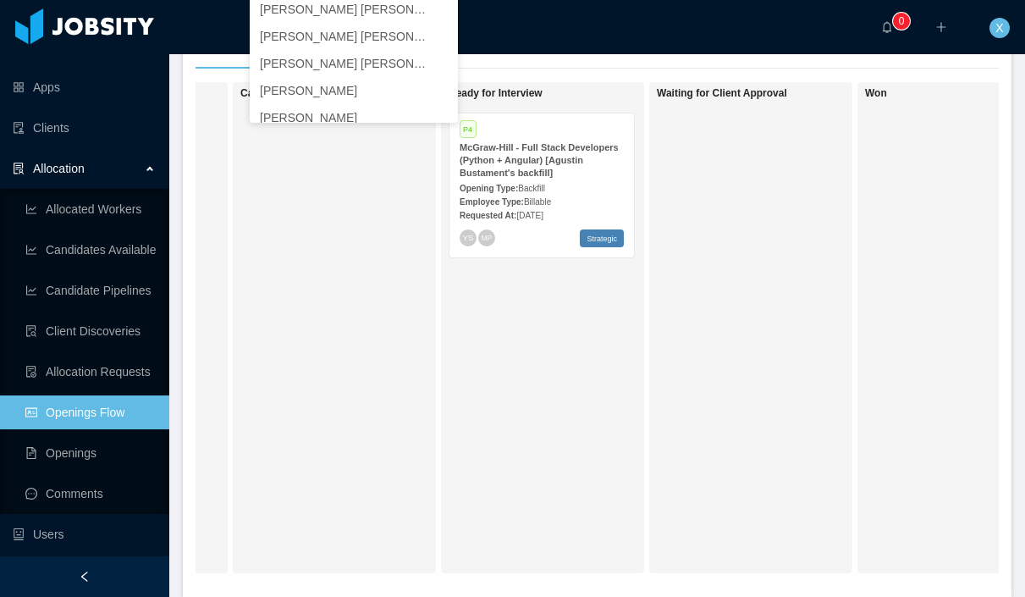
click at [536, 169] on strong "McGraw-Hill - Full Stack Developers (Python + Angular) [Agustin Bustament's bac…" at bounding box center [539, 160] width 159 height 36
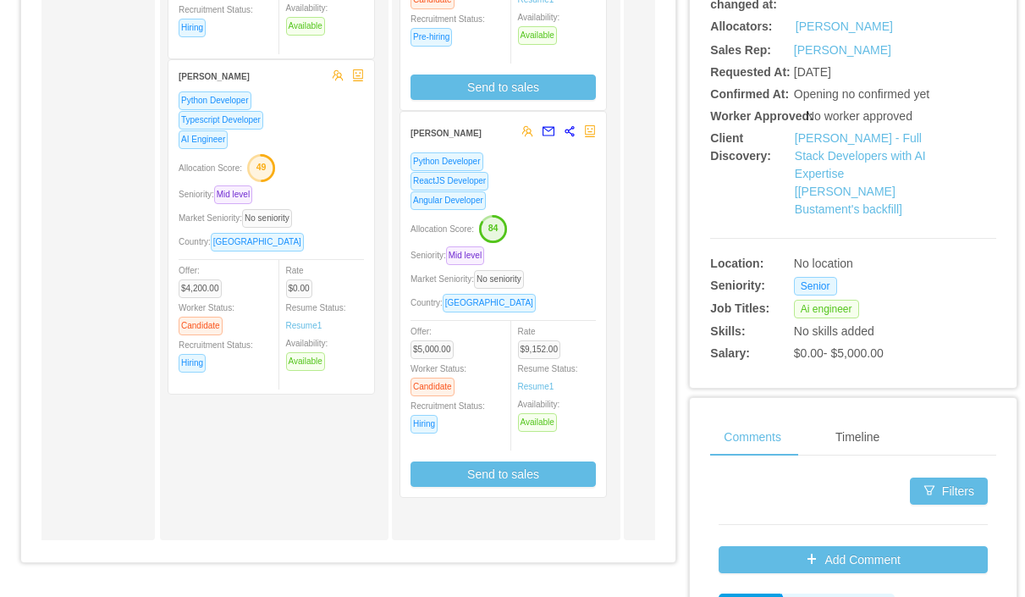
scroll to position [559, 0]
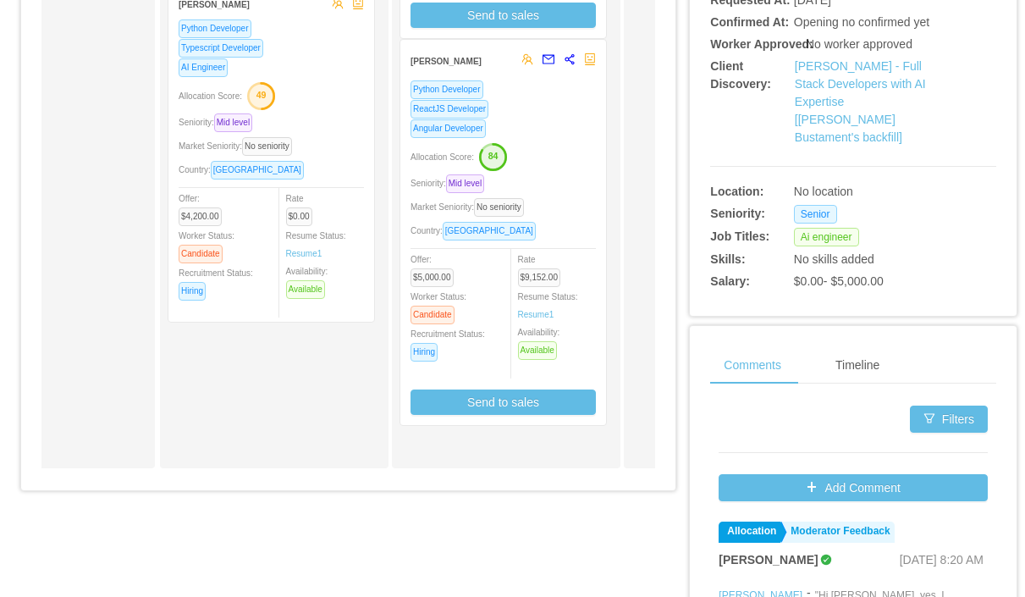
click at [556, 142] on div "Allocation Score: 84" at bounding box center [502, 155] width 185 height 27
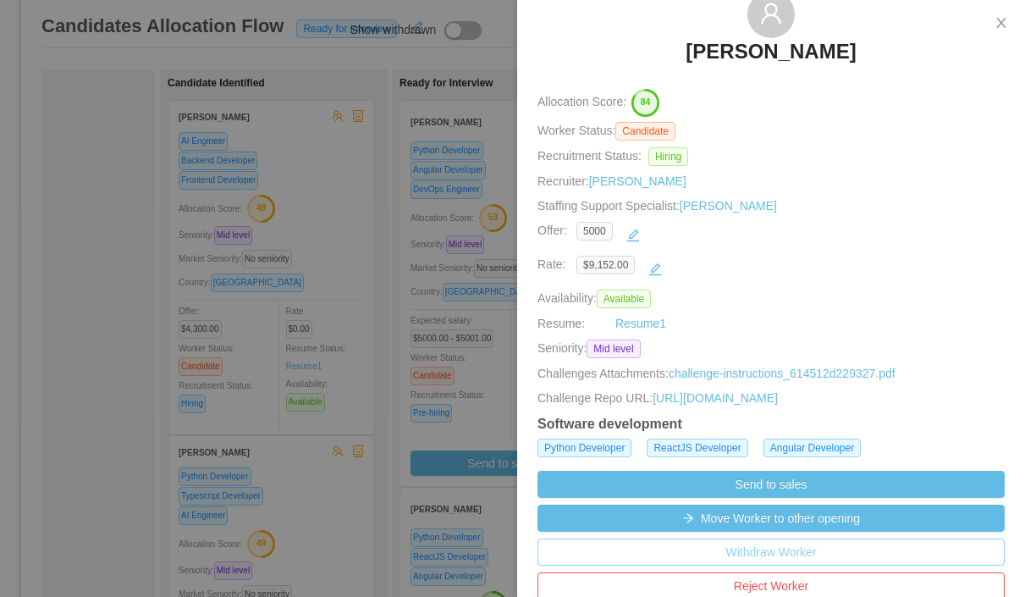
scroll to position [0, 0]
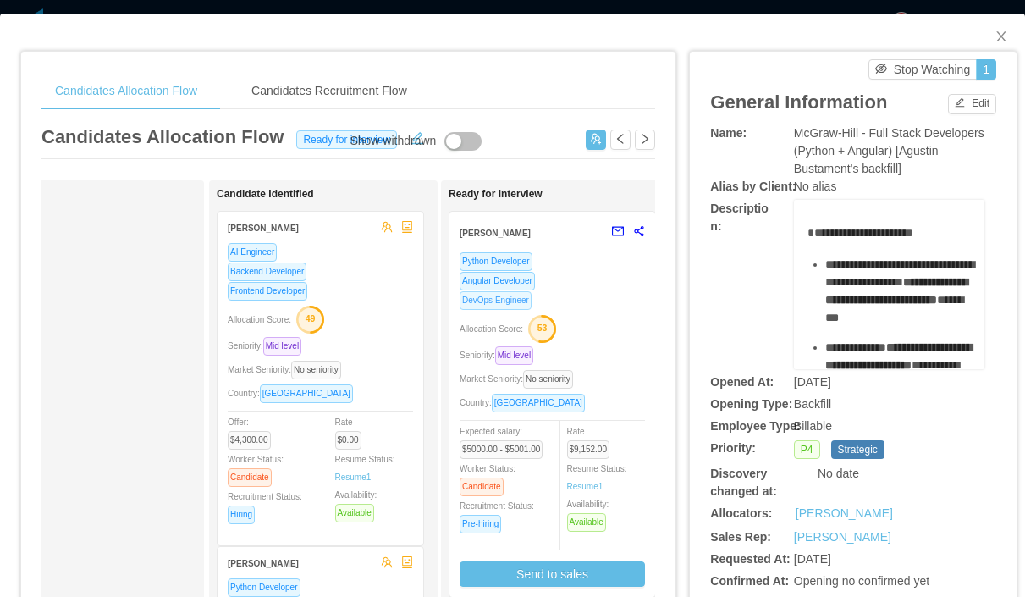
scroll to position [0, 84]
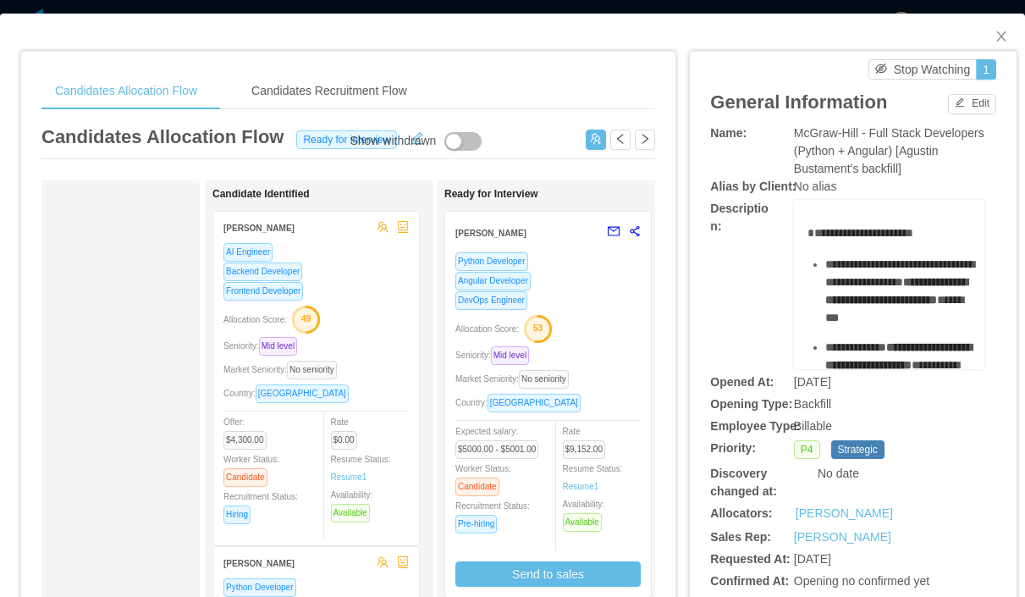
click at [585, 271] on div "Angular Developer" at bounding box center [547, 280] width 185 height 19
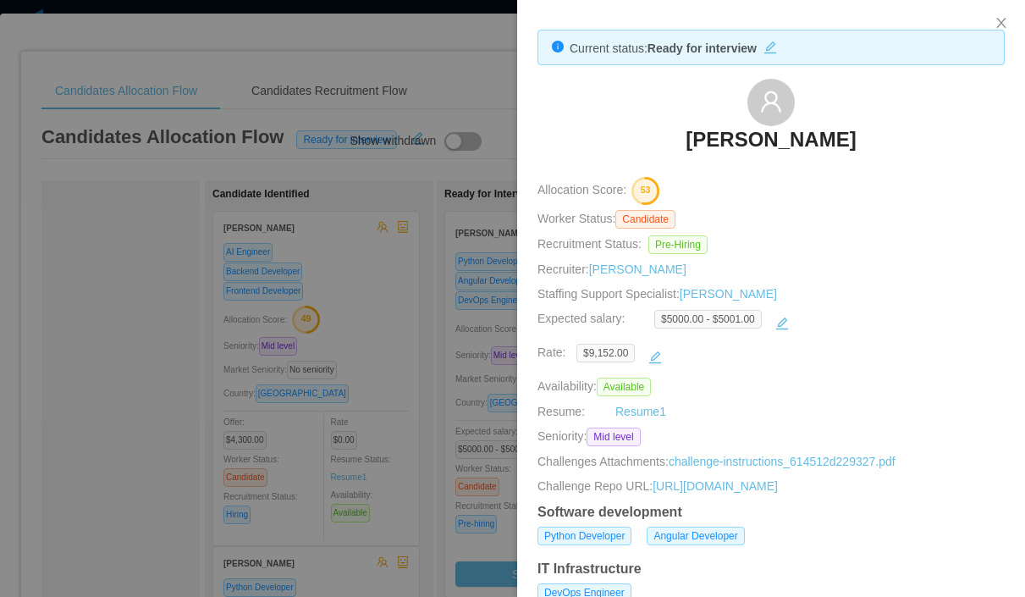
scroll to position [0, 0]
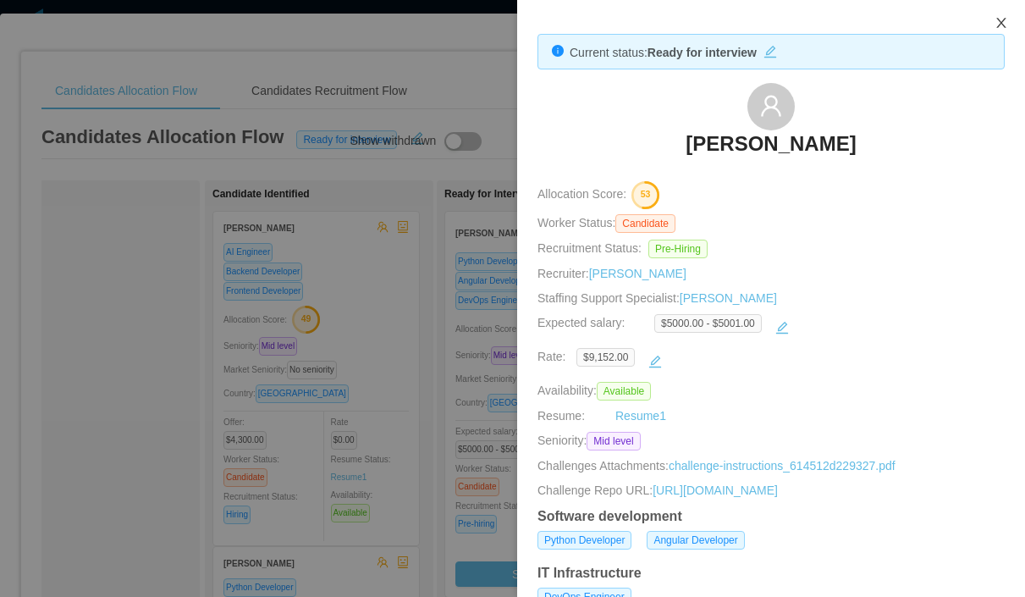
click at [1005, 19] on icon "icon: close" at bounding box center [1000, 23] width 9 height 10
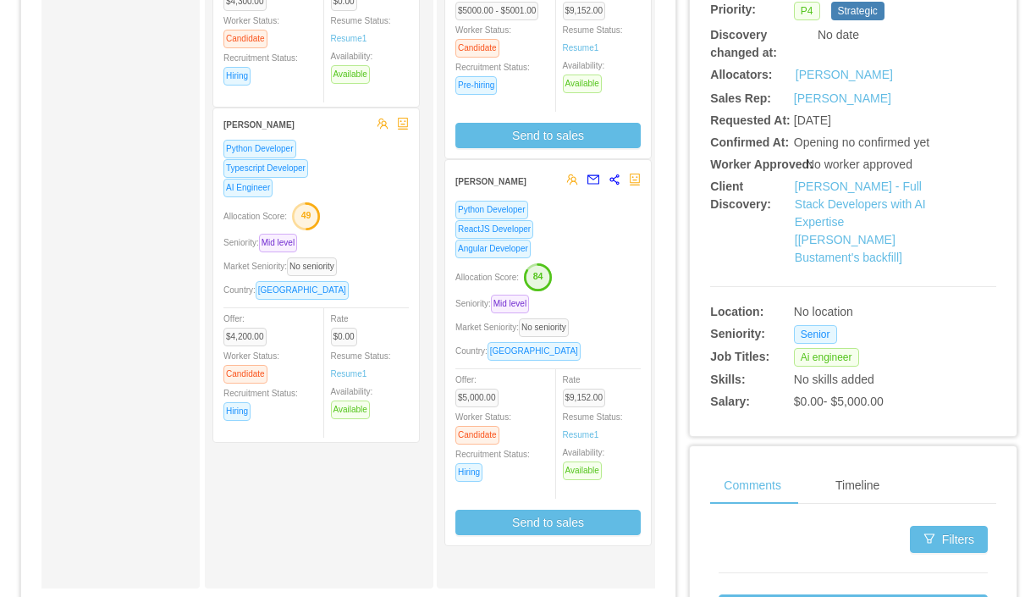
scroll to position [460, 0]
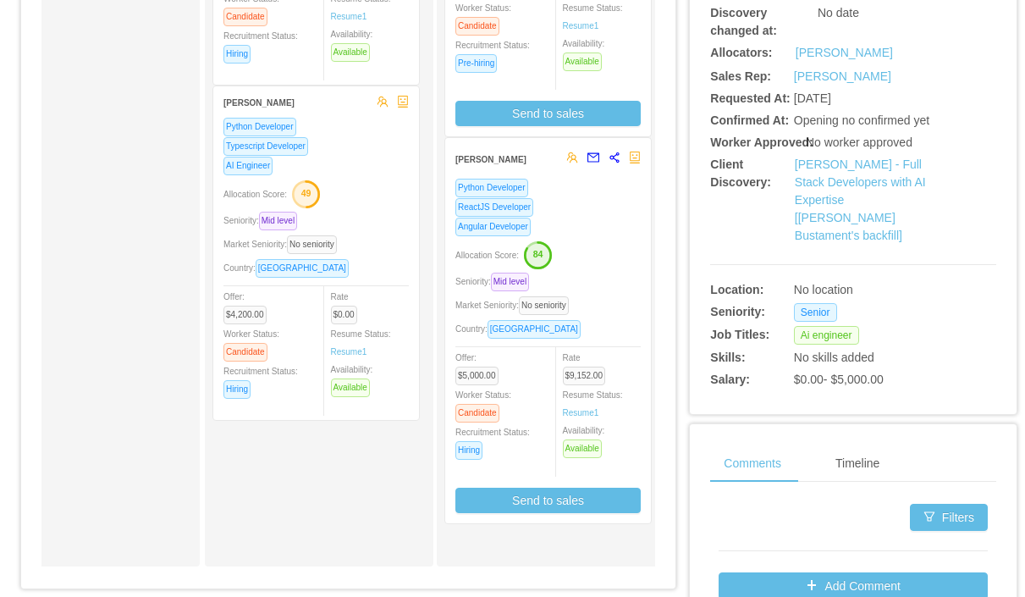
click at [602, 221] on div "Angular Developer" at bounding box center [547, 226] width 185 height 19
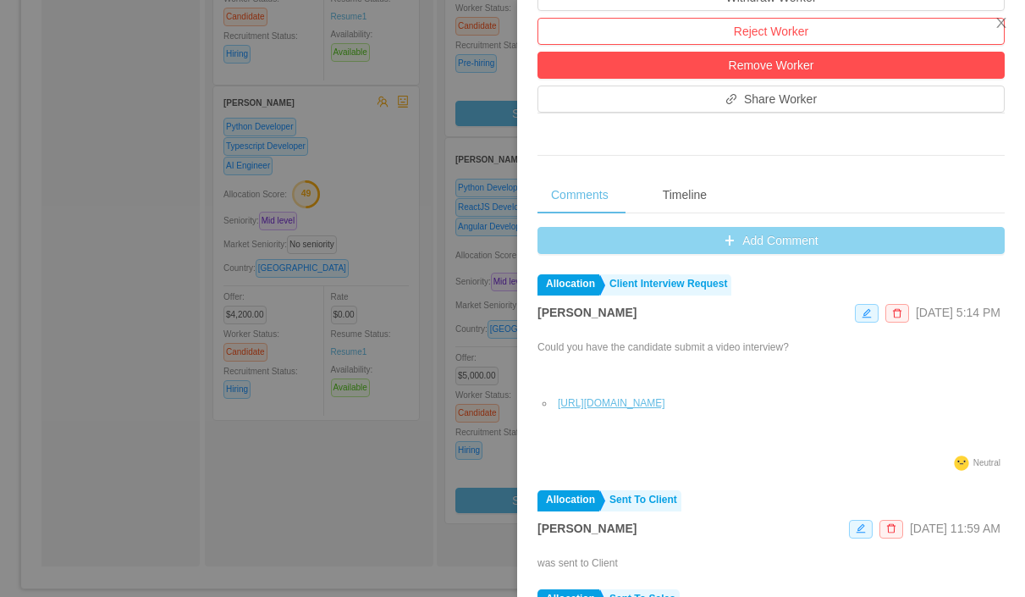
scroll to position [640, 0]
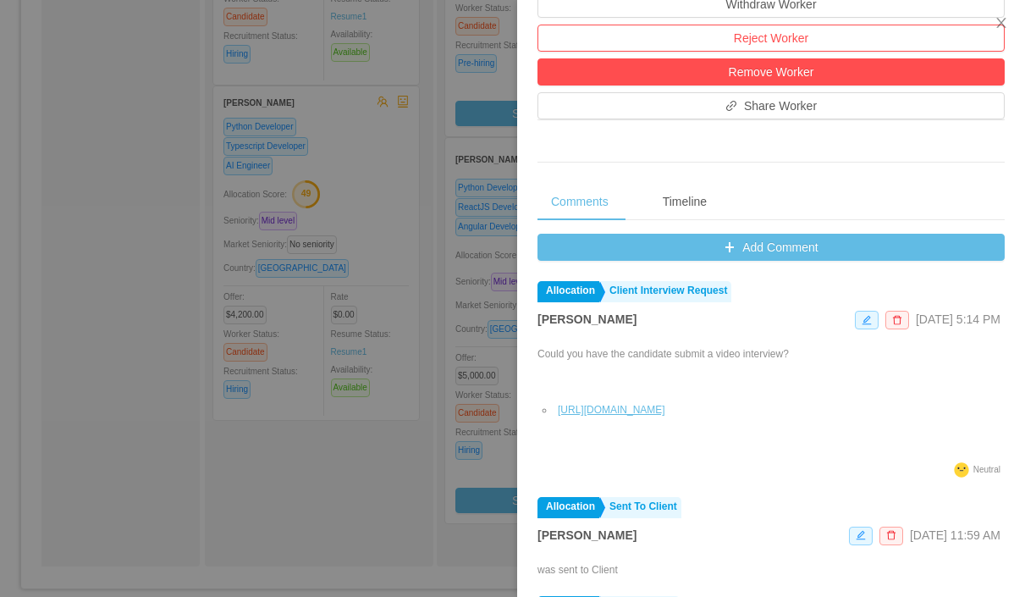
click at [437, 311] on div at bounding box center [512, 298] width 1025 height 597
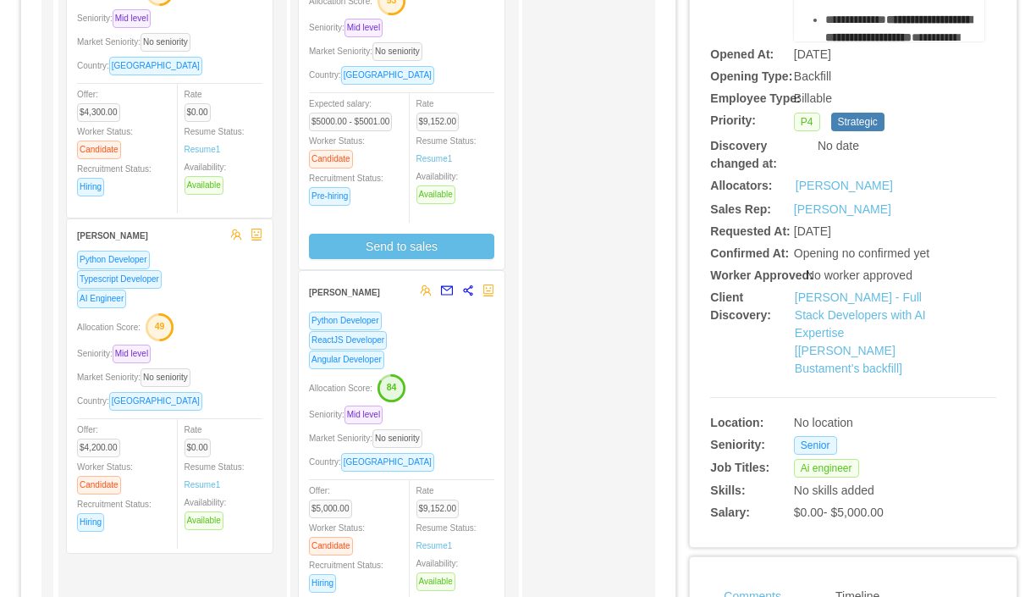
scroll to position [0, 0]
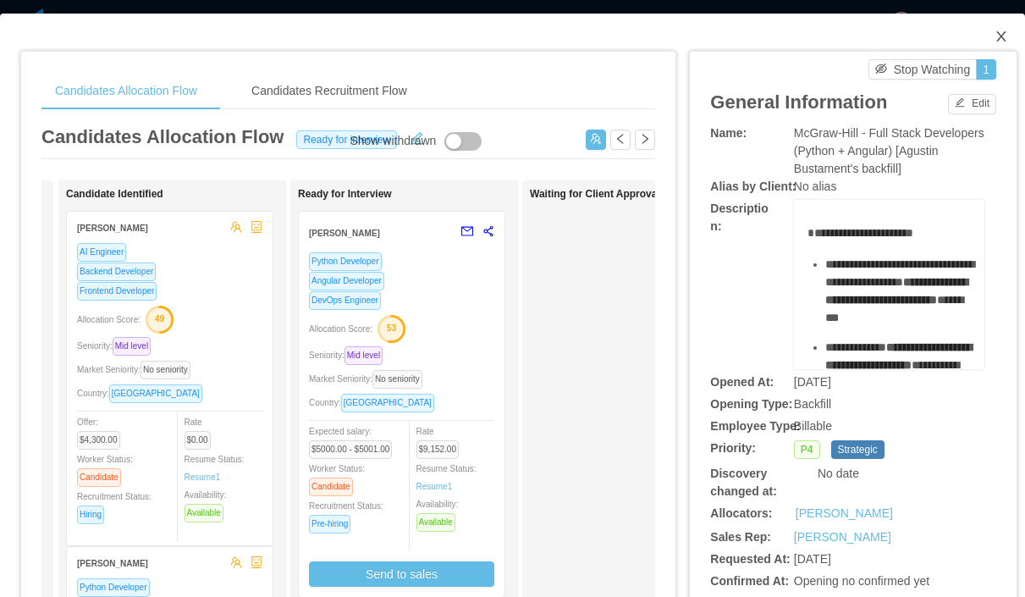
click at [1001, 34] on icon "icon: close" at bounding box center [1001, 37] width 14 height 14
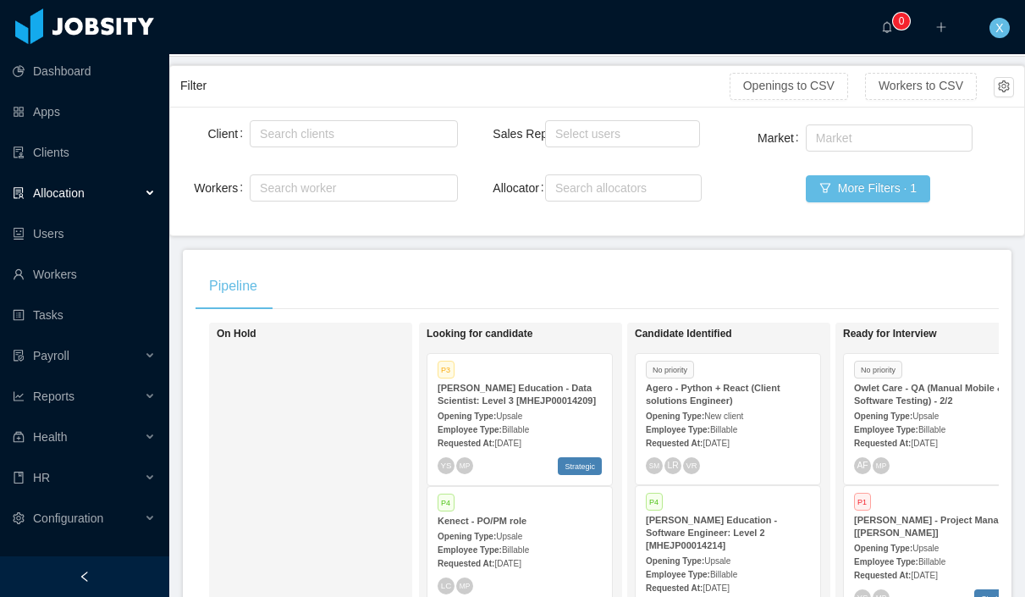
scroll to position [104, 0]
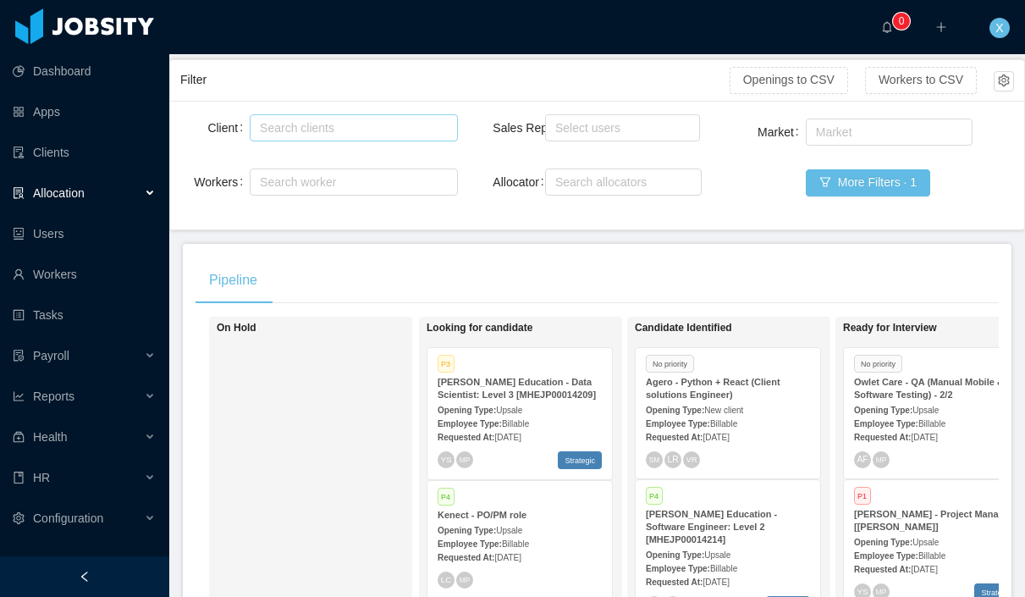
click at [349, 121] on div "Search clients" at bounding box center [350, 127] width 180 height 17
type input "******"
click at [379, 161] on li "McGraw-Hill Education" at bounding box center [354, 160] width 208 height 27
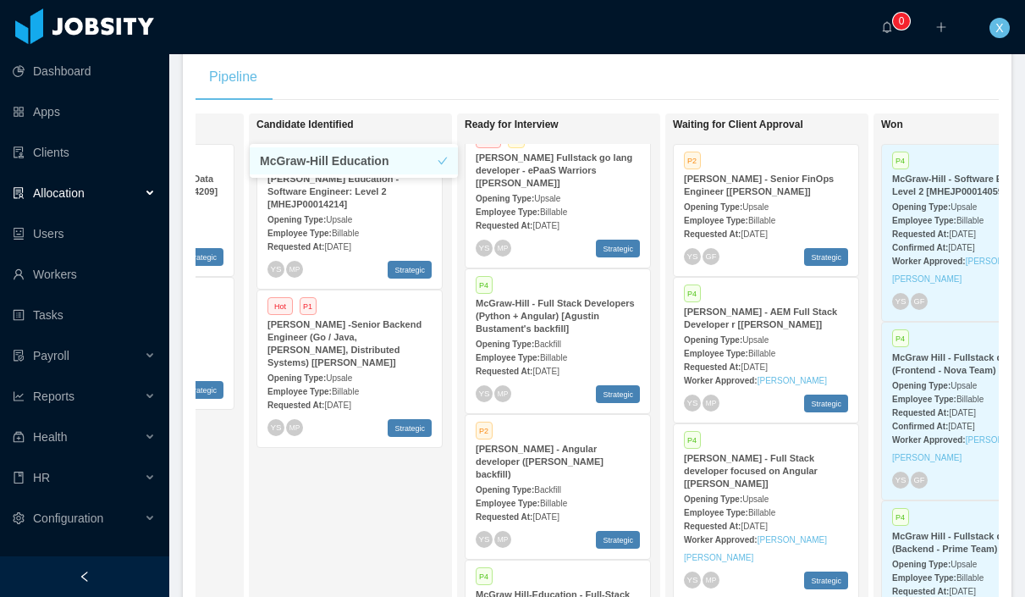
scroll to position [156, 0]
click at [564, 332] on strong "McGraw-Hill - Full Stack Developers (Python + Angular) [Agustin Bustament's bac…" at bounding box center [555, 314] width 159 height 36
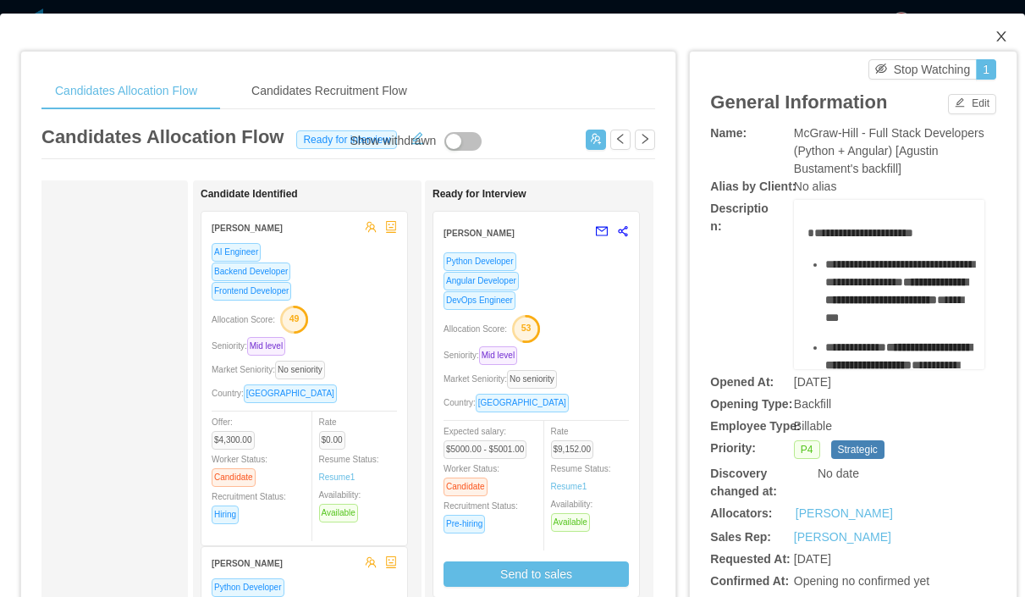
click at [1006, 36] on icon "icon: close" at bounding box center [1001, 37] width 14 height 14
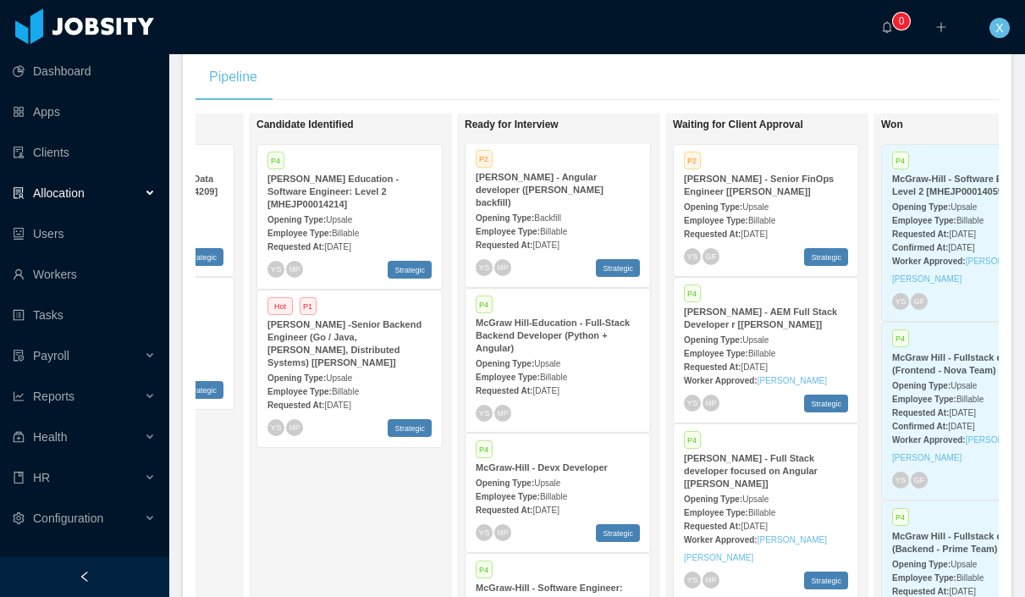
scroll to position [430, 0]
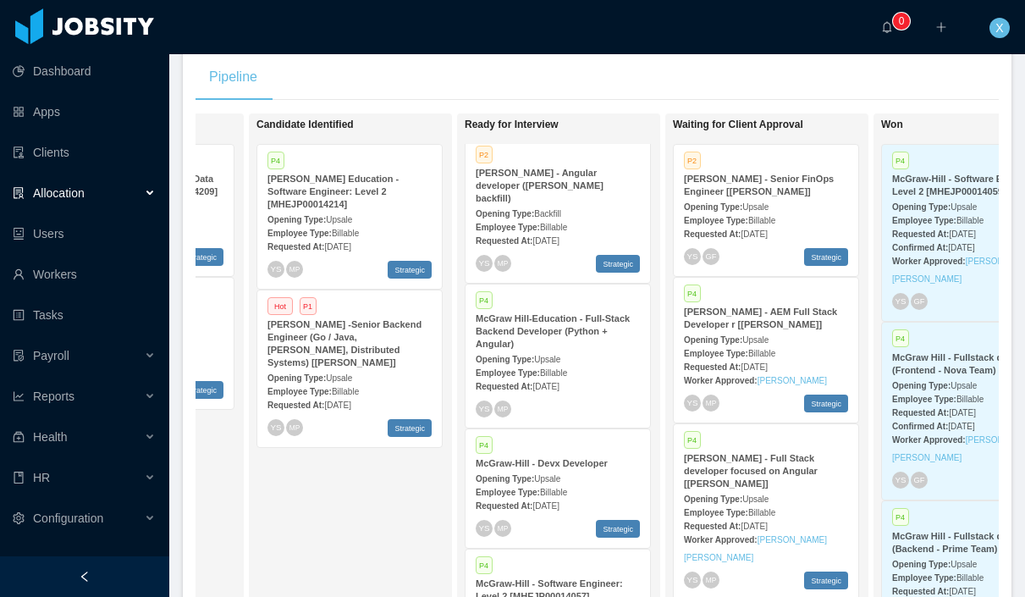
click at [605, 350] on div "Opening Type: Upsale" at bounding box center [558, 359] width 164 height 18
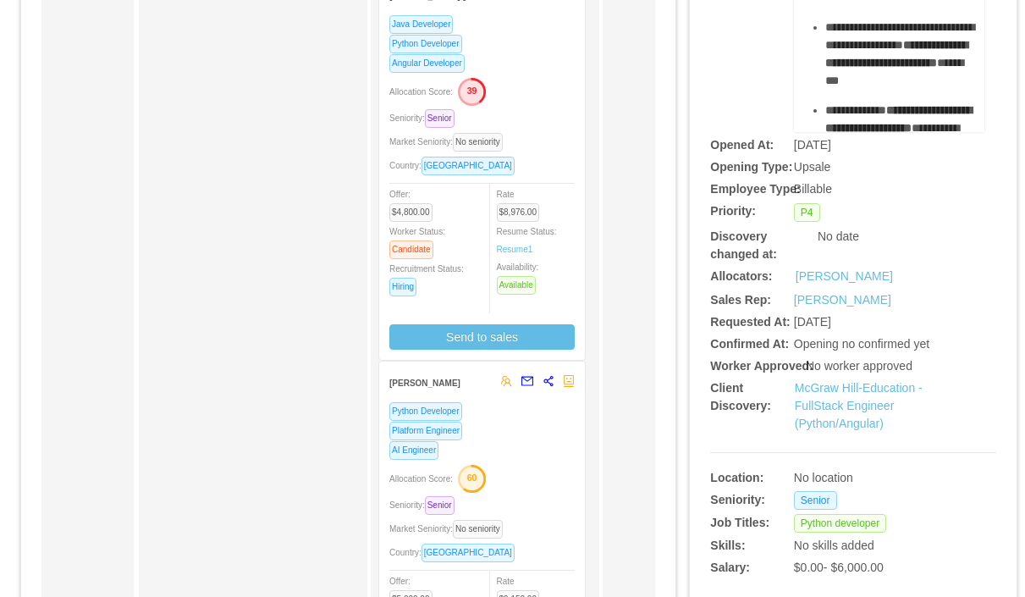
scroll to position [235, 0]
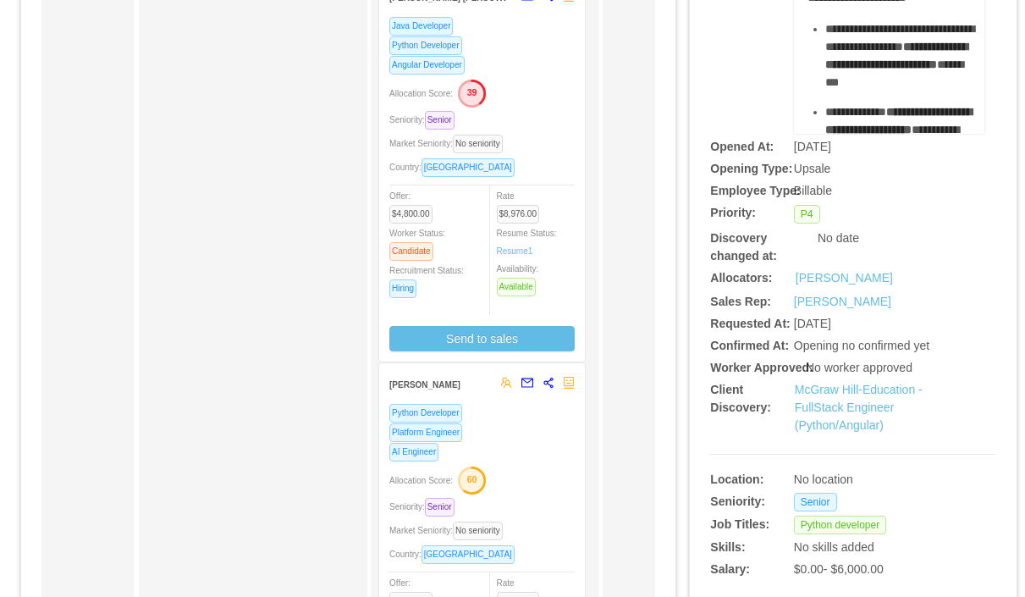
click at [558, 87] on div "Allocation Score: 39" at bounding box center [481, 92] width 185 height 27
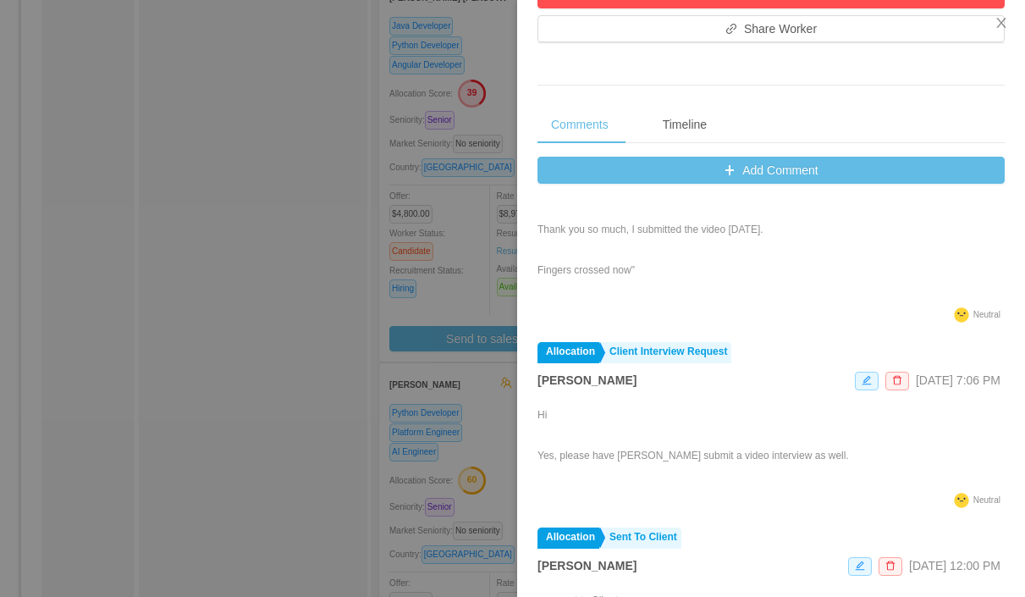
scroll to position [0, 0]
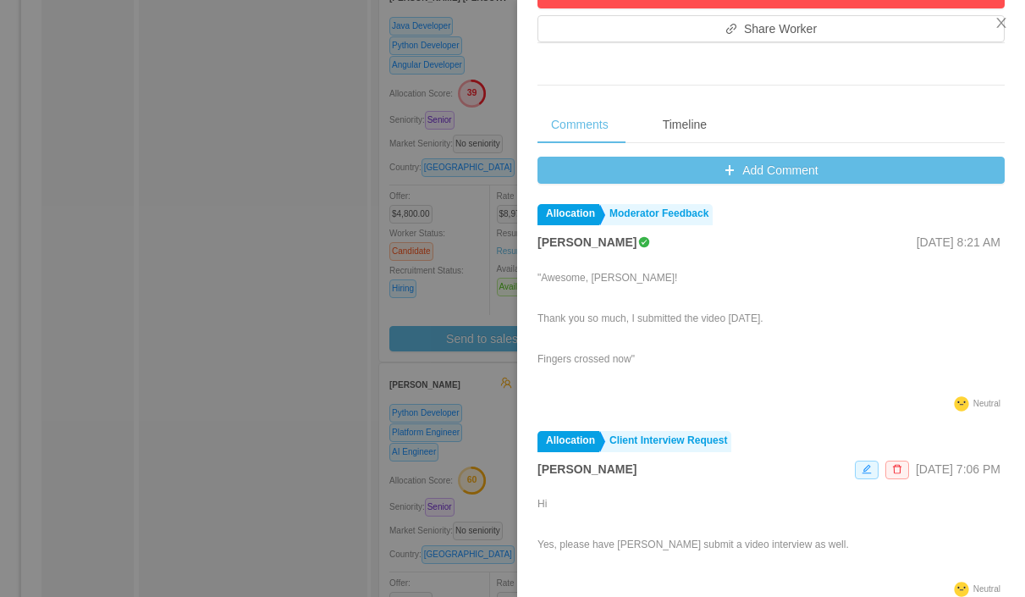
click at [333, 230] on div at bounding box center [512, 298] width 1025 height 597
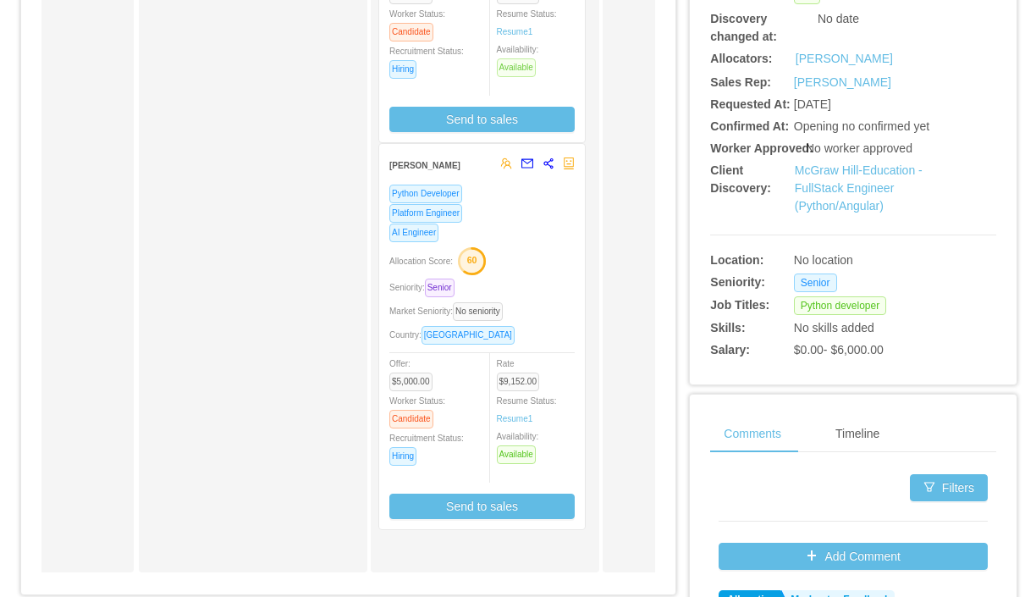
scroll to position [469, 0]
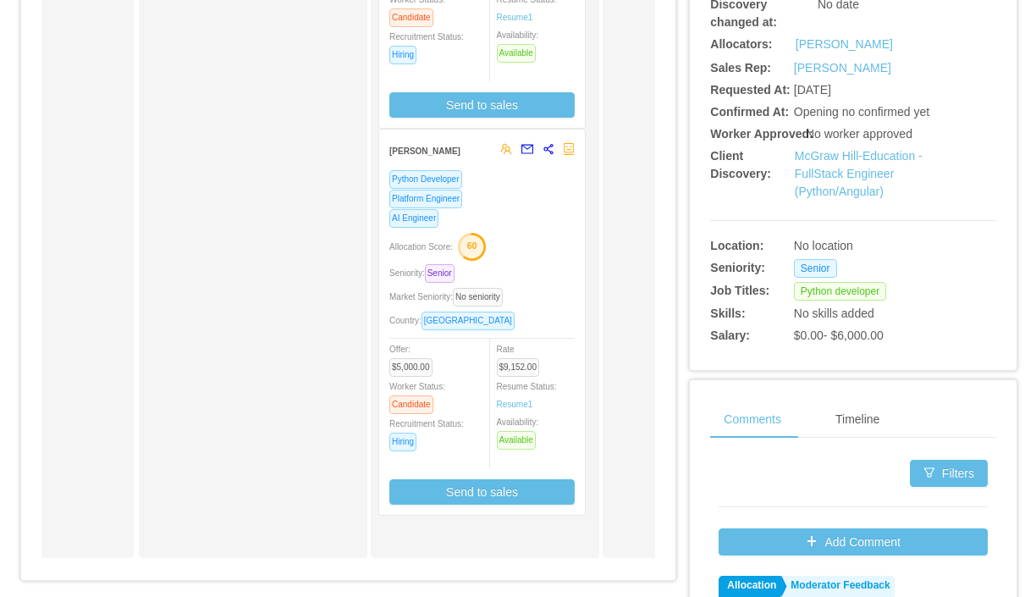
click at [548, 227] on div "AI Engineer" at bounding box center [481, 217] width 185 height 19
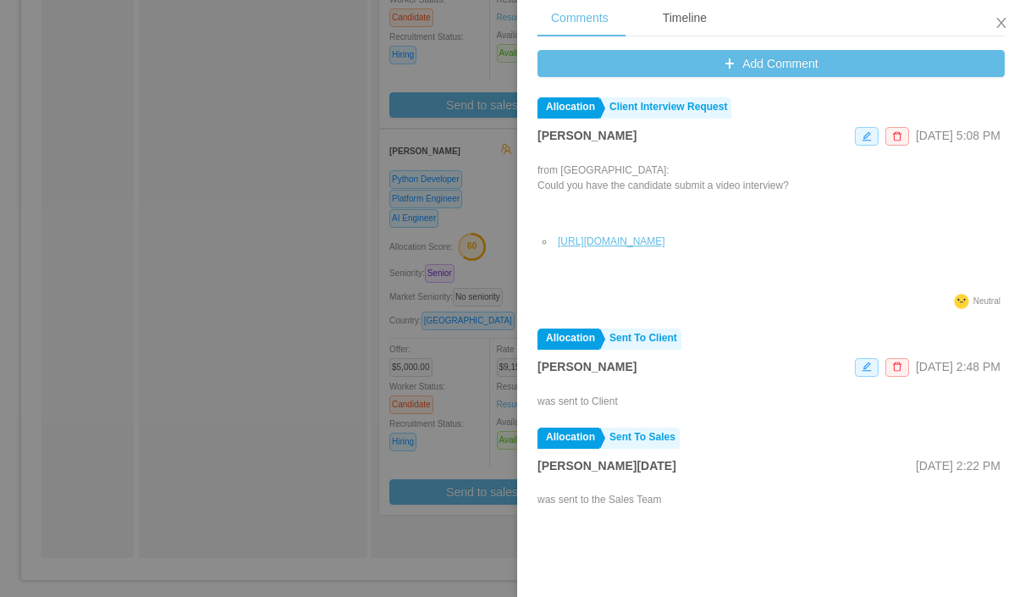
scroll to position [799, 0]
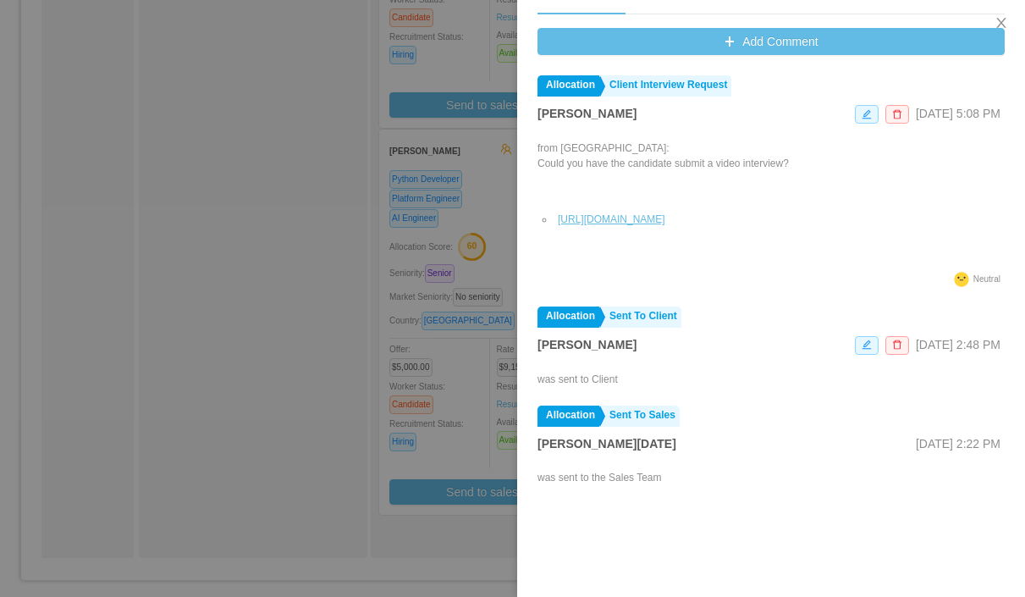
click at [205, 190] on div at bounding box center [512, 298] width 1025 height 597
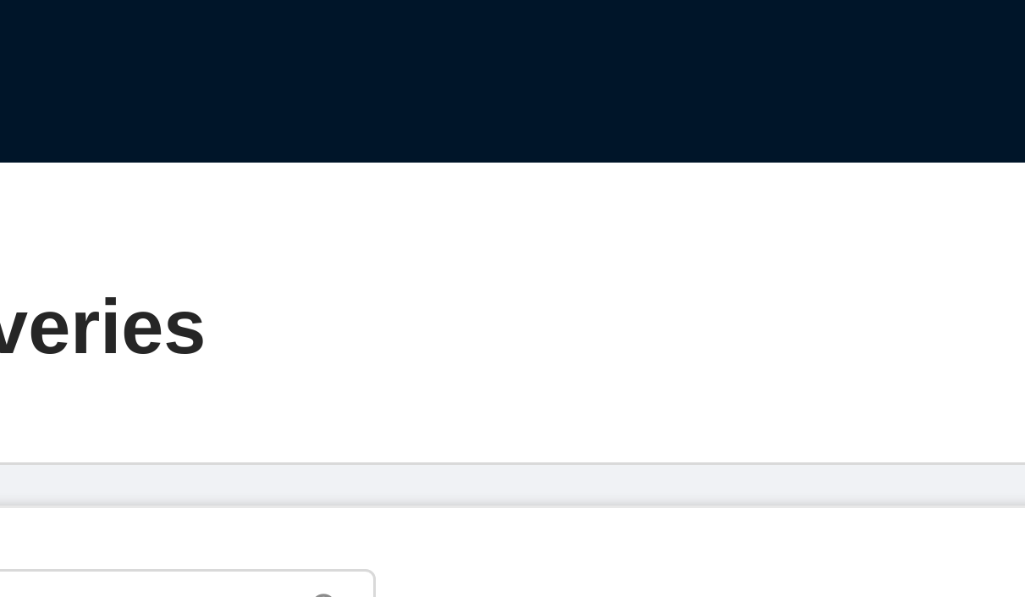
scroll to position [2745, 0]
